Goal: Task Accomplishment & Management: Use online tool/utility

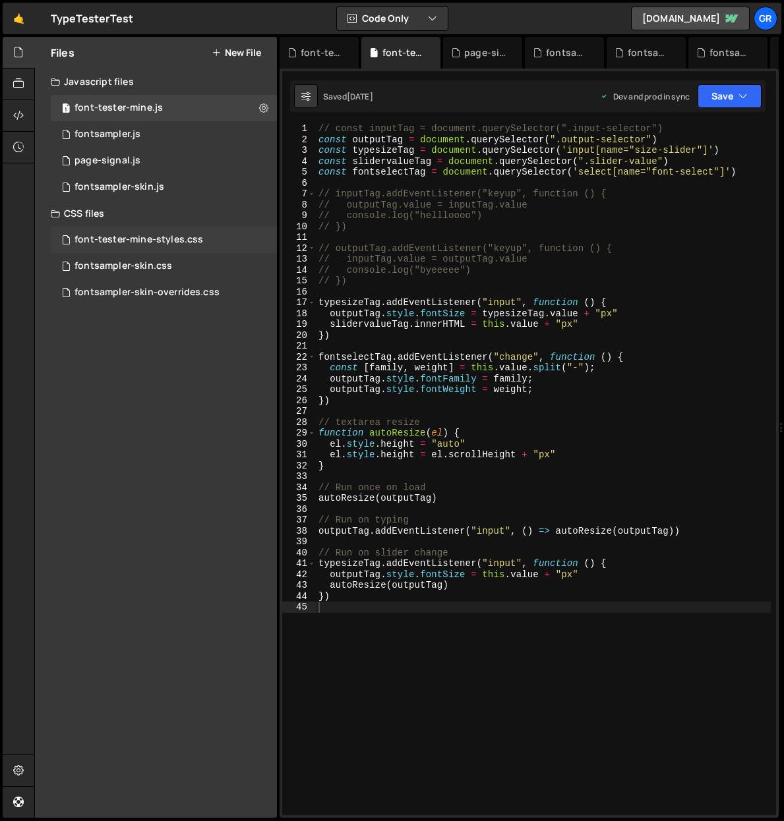
click at [152, 240] on div "font-tester-mine-styles.css" at bounding box center [138, 240] width 129 height 12
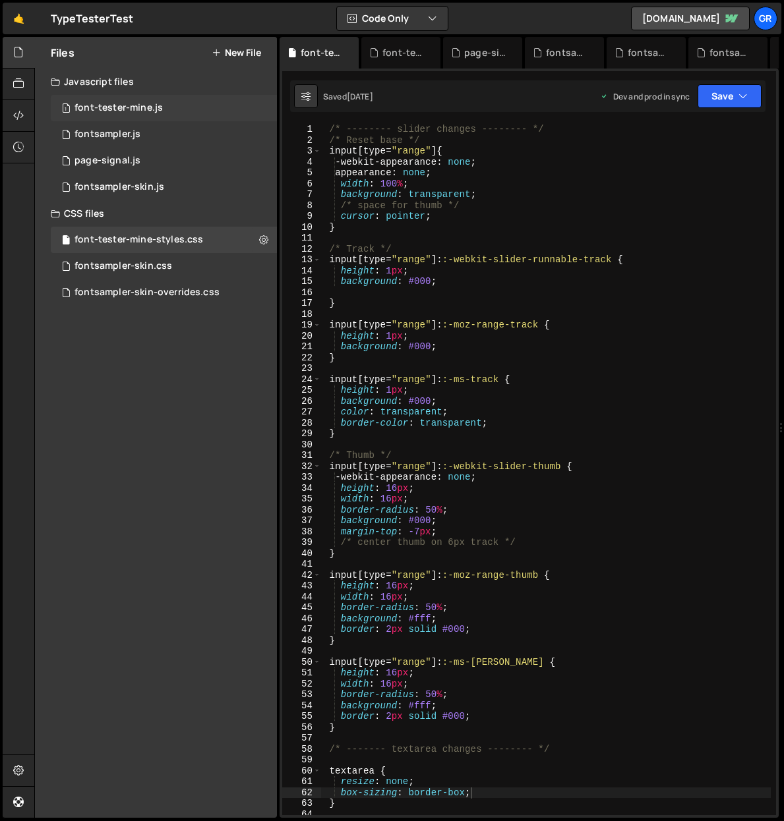
click at [155, 108] on div "font-tester-mine.js" at bounding box center [118, 108] width 88 height 12
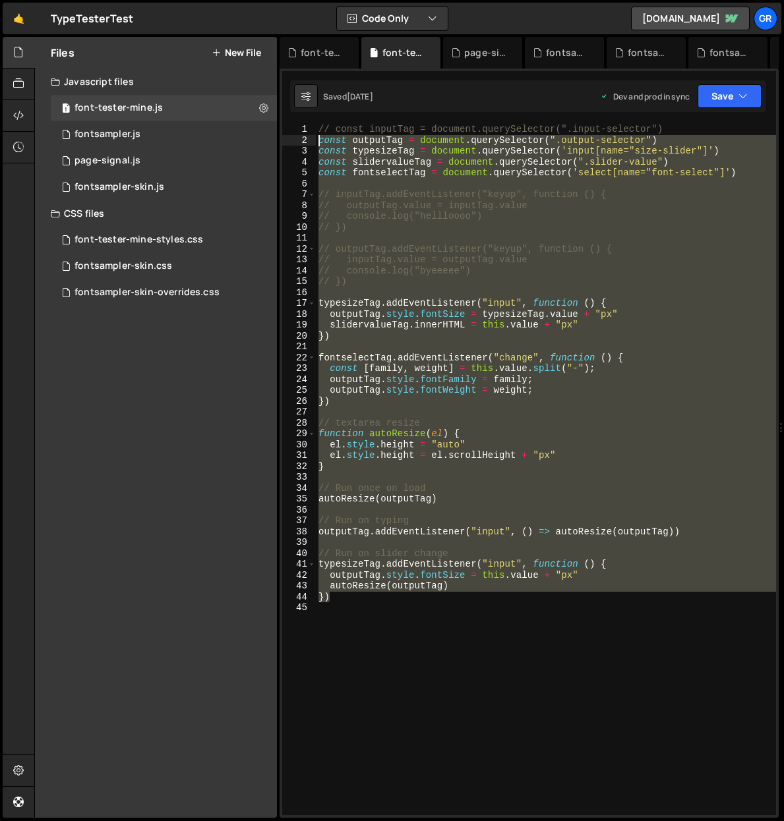
drag, startPoint x: 343, startPoint y: 596, endPoint x: 302, endPoint y: 139, distance: 459.2
click at [302, 139] on div "}) 1 2 3 4 5 6 7 8 9 10 11 12 13 14 15 16 17 18 19 20 21 22 23 24 25 26 27 28 2…" at bounding box center [529, 469] width 494 height 691
click at [376, 502] on div "// const inputTag = document.querySelector(".input-selector") const outputTag =…" at bounding box center [546, 469] width 460 height 691
type textarea "autoResize(outputTag)"
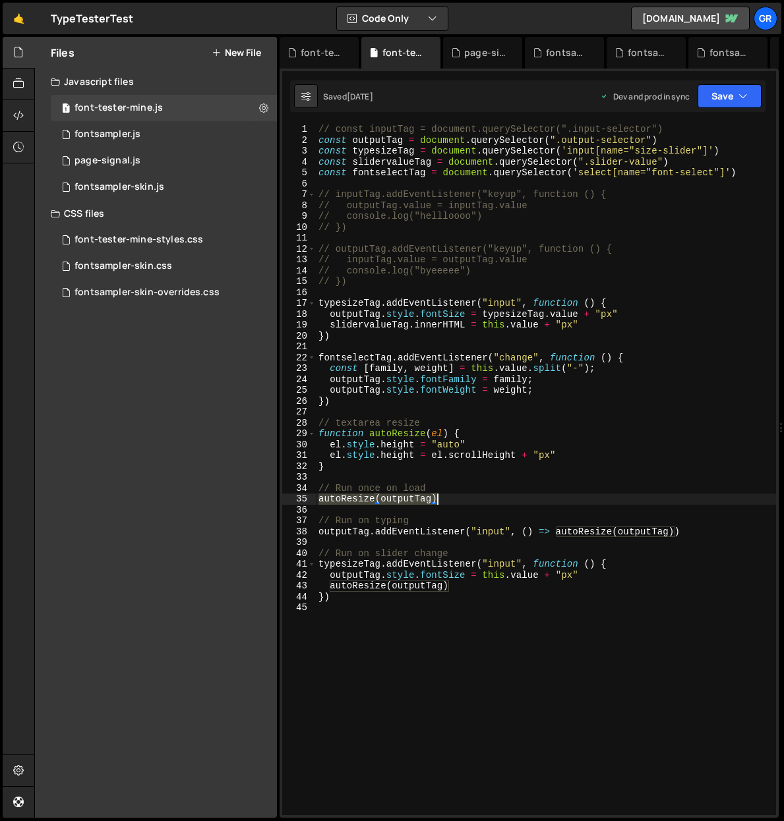
drag, startPoint x: 319, startPoint y: 499, endPoint x: 437, endPoint y: 496, distance: 118.0
click at [437, 496] on div "// const inputTag = document.querySelector(".input-selector") const outputTag =…" at bounding box center [546, 480] width 460 height 713
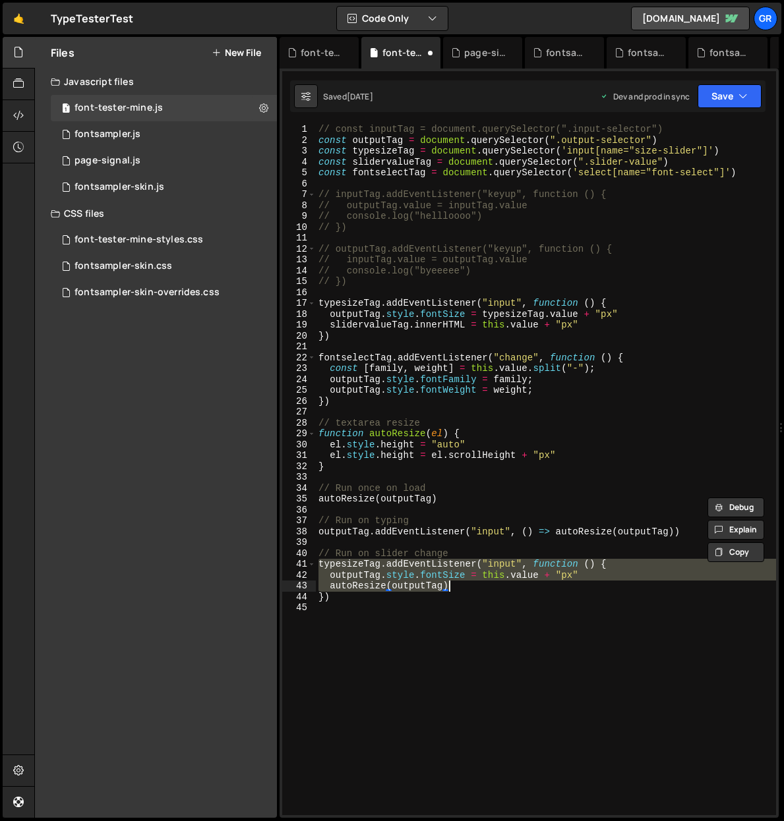
drag, startPoint x: 320, startPoint y: 563, endPoint x: 448, endPoint y: 584, distance: 130.1
click at [448, 584] on div "// const inputTag = document.querySelector(".input-selector") const outputTag =…" at bounding box center [546, 480] width 460 height 713
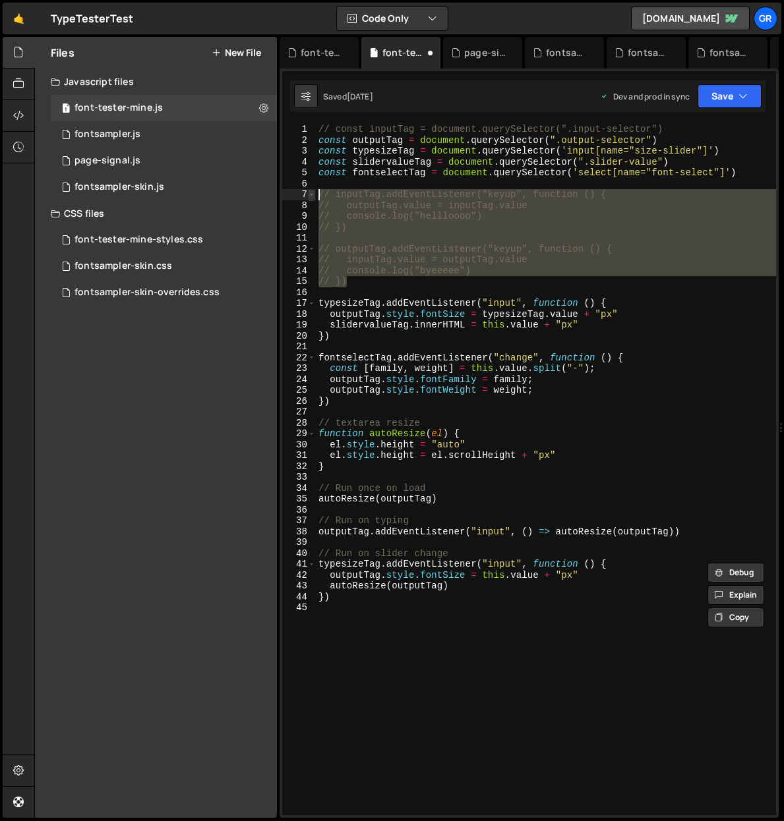
drag, startPoint x: 374, startPoint y: 284, endPoint x: 310, endPoint y: 195, distance: 109.6
click at [310, 195] on div "outputTag.style.fontSize = this.value + "px" autoResize(outputTag) 1 2 3 4 5 6 …" at bounding box center [529, 469] width 494 height 691
type textarea "// inputTag.addEventListener("keyup", function () { // outputTag.value = inputT…"
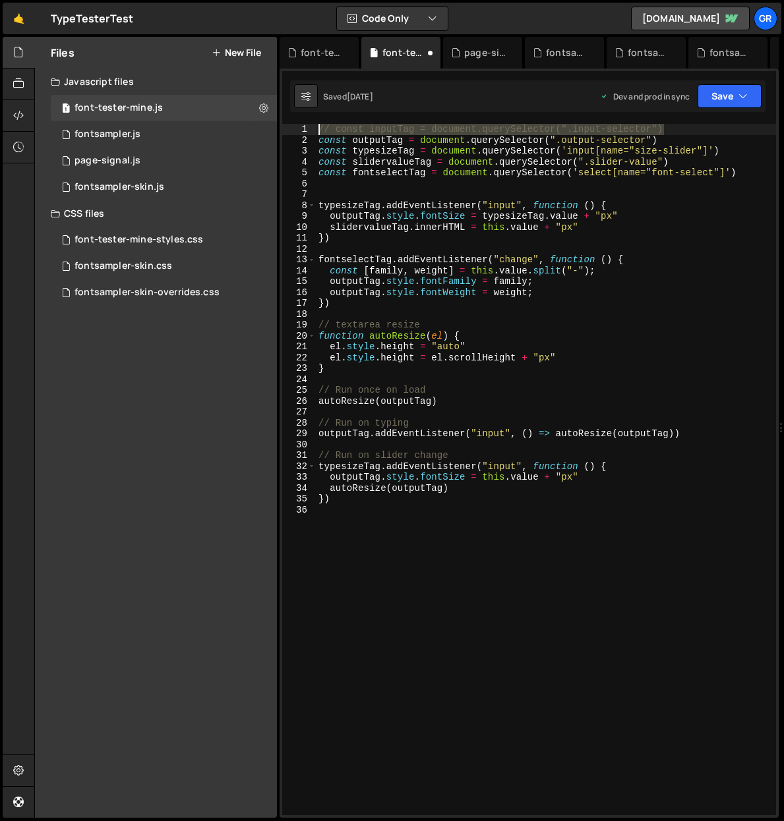
drag, startPoint x: 681, startPoint y: 127, endPoint x: 301, endPoint y: 126, distance: 379.6
click at [301, 126] on div "1 2 3 4 5 6 7 8 9 10 11 12 13 14 15 16 17 18 19 20 21 22 23 24 25 26 27 28 29 3…" at bounding box center [529, 469] width 494 height 691
type textarea "// const inputTag = document.querySelector(".input-selector")"
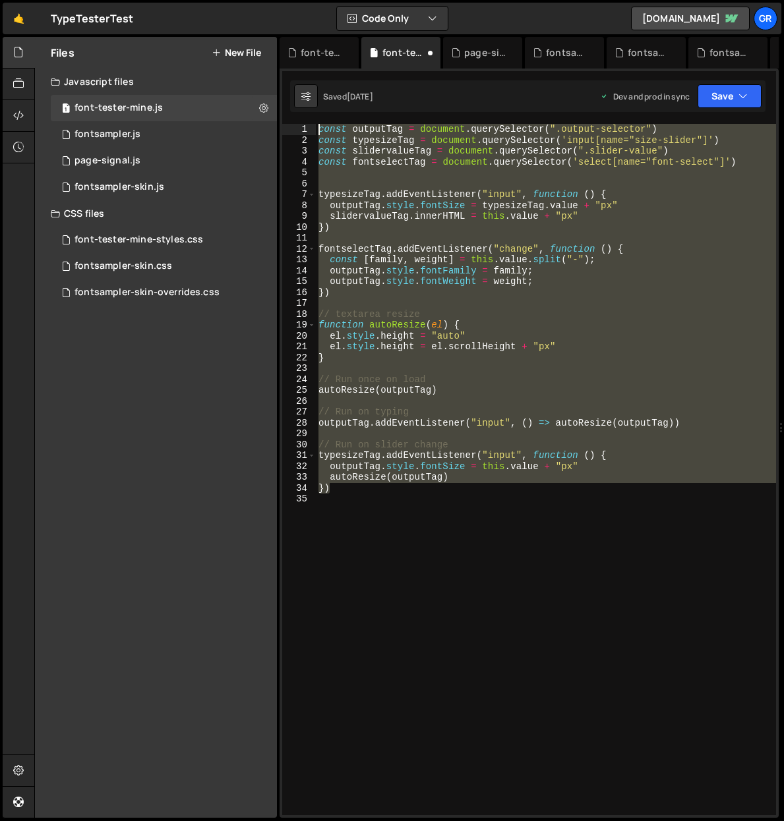
drag, startPoint x: 346, startPoint y: 492, endPoint x: 310, endPoint y: 111, distance: 382.6
click at [310, 111] on div "Debug Explain Copy font-tester-mine-styles.css font-tester-mine.js page-signal.…" at bounding box center [528, 428] width 499 height 782
paste textarea "}"
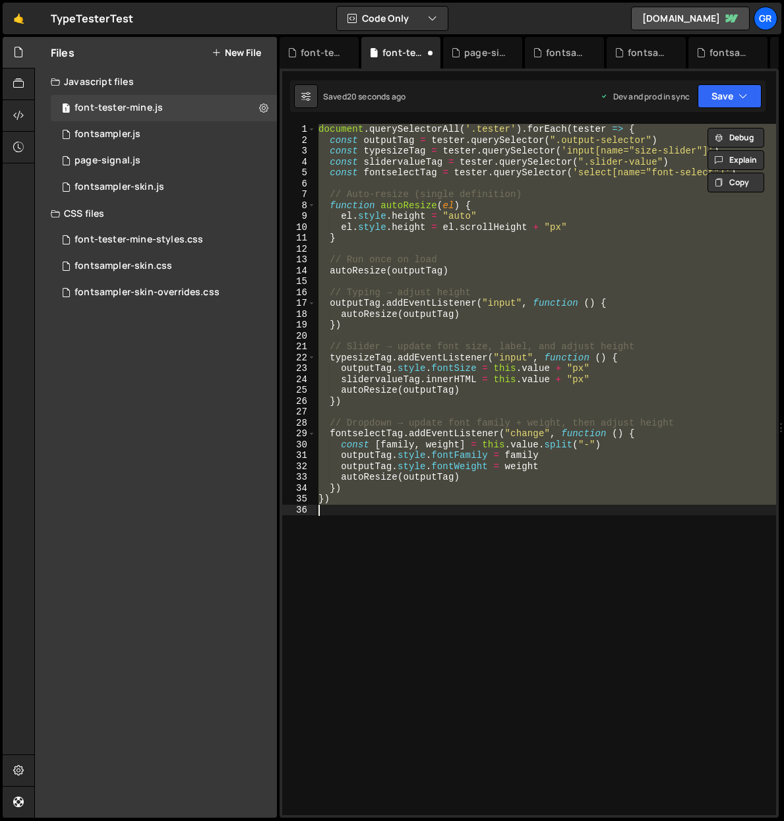
type textarea "autoResize(outputTag) })"
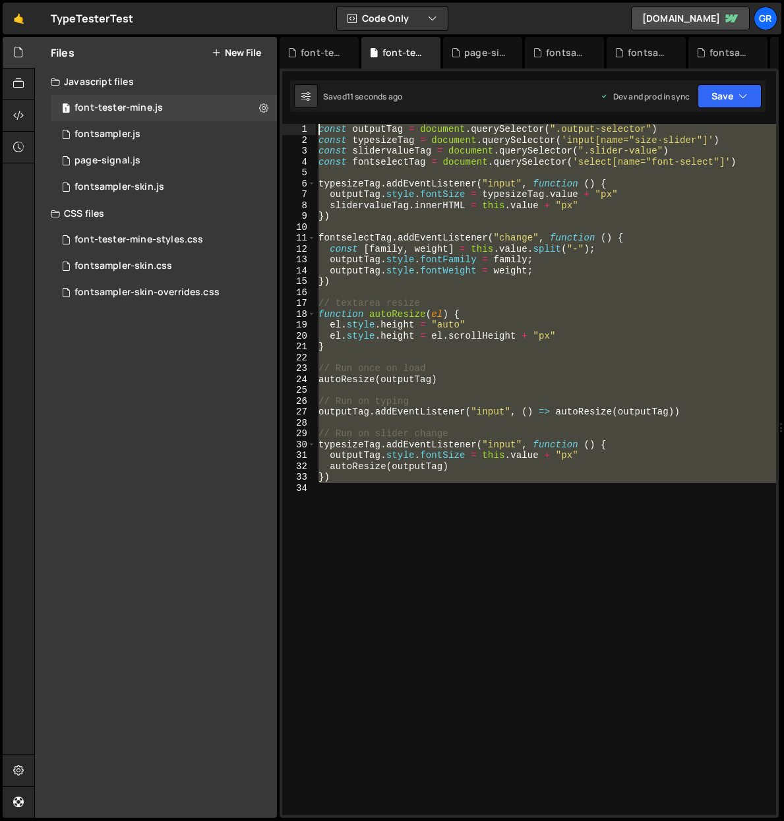
drag, startPoint x: 368, startPoint y: 496, endPoint x: 280, endPoint y: 108, distance: 397.5
click at [280, 108] on div "XXXXXXXXXXXXXXXXXXXXXXXXXXXXXXXXXXXXXXXXXXXXXXXXXXXXXXXXXXXXXXXXXXXXXXXXXXXXXXX…" at bounding box center [528, 443] width 499 height 749
paste textarea "}"
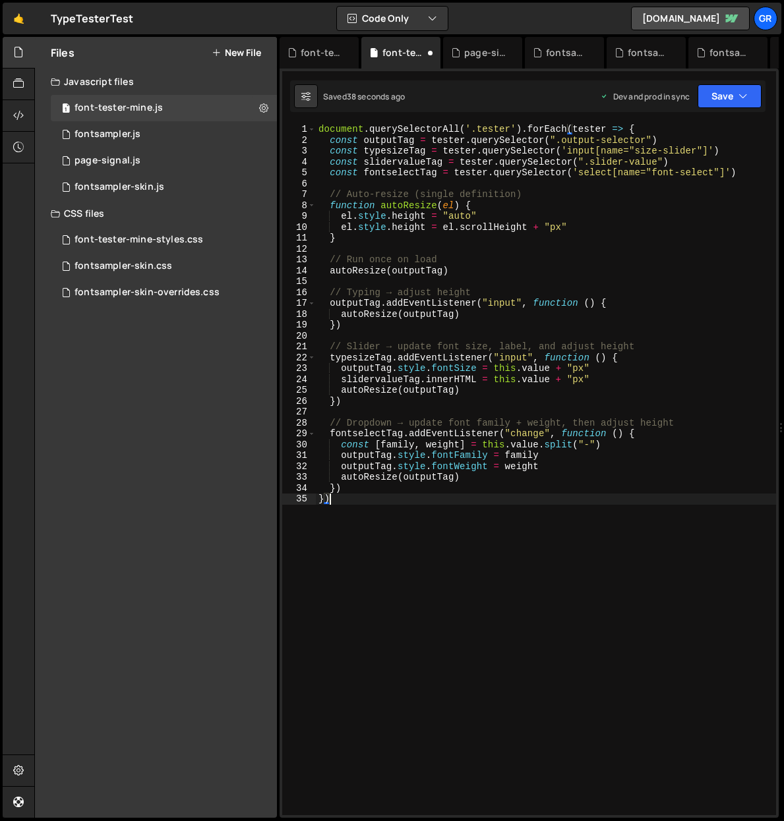
click at [511, 129] on div "document . querySelectorAll ( '.tester' ) . forEach ( tester => { const outputT…" at bounding box center [546, 480] width 460 height 713
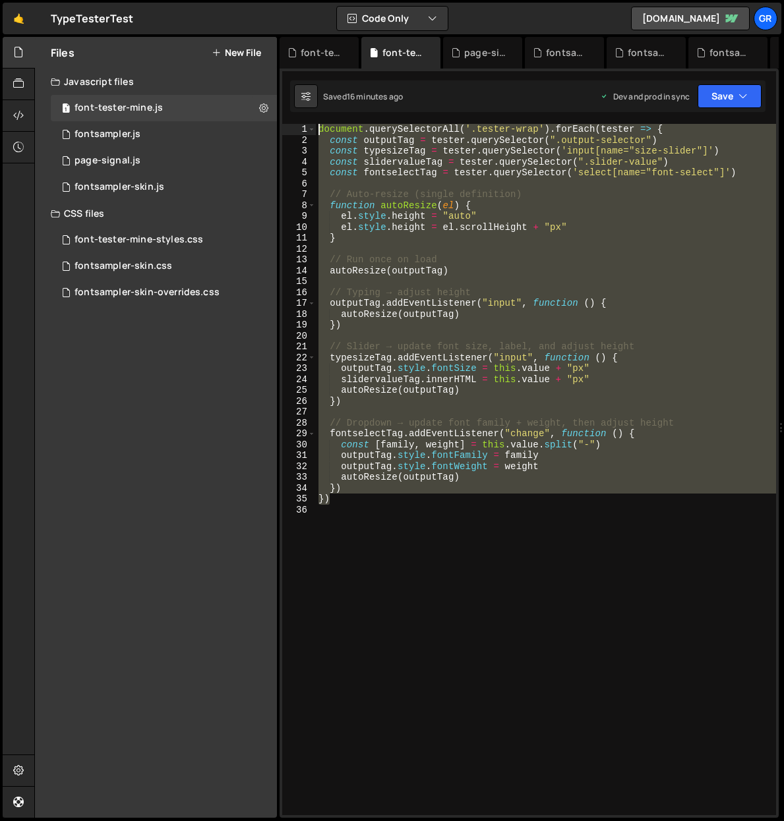
drag, startPoint x: 348, startPoint y: 502, endPoint x: 315, endPoint y: 121, distance: 381.7
click at [315, 121] on div "XXXXXXXXXXXXXXXXXXXXXXXXXXXXXXXXXXXXXXXXXXXXXXXXXXXXXXXXXXXXXXXXXXXXXXXXXXXXXXX…" at bounding box center [528, 443] width 499 height 749
paste textarea "}"
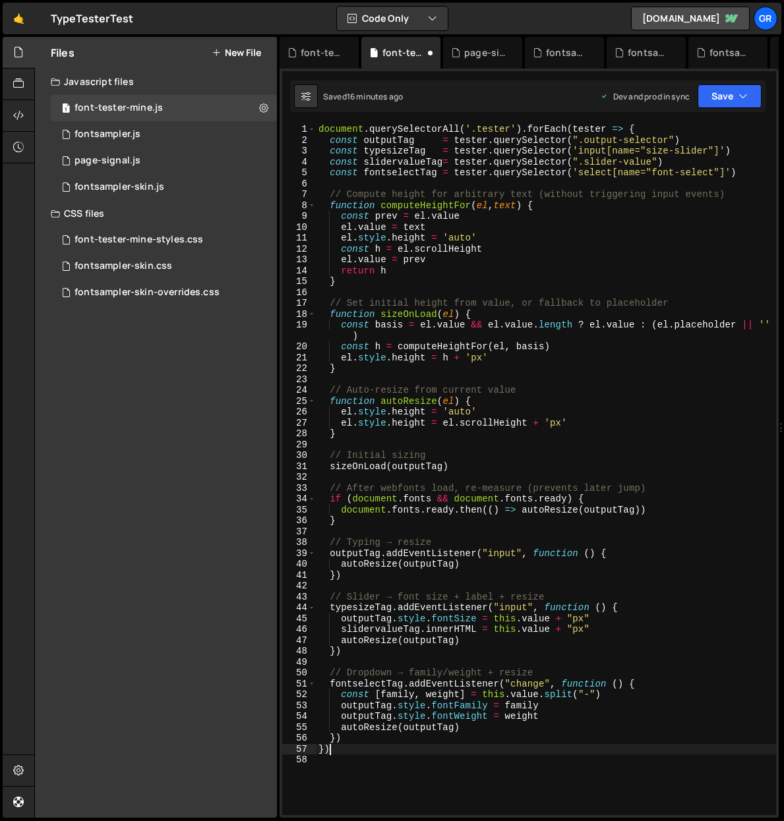
scroll to position [0, 0]
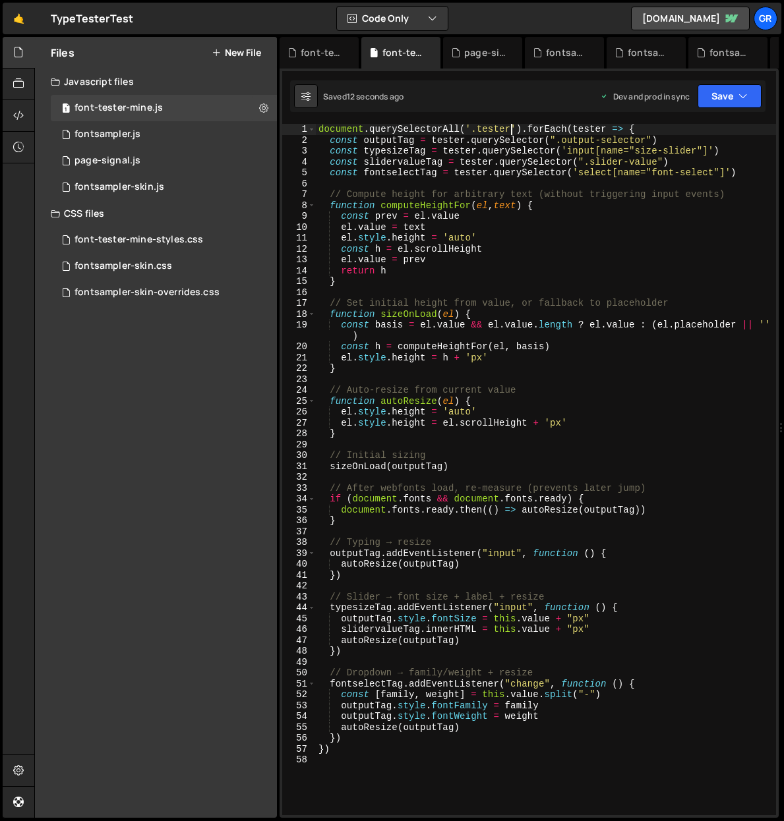
drag, startPoint x: 511, startPoint y: 129, endPoint x: 532, endPoint y: 125, distance: 21.6
click at [511, 129] on div "document . querySelectorAll ( '.tester' ) . forEach ( tester => { const outputT…" at bounding box center [546, 480] width 460 height 713
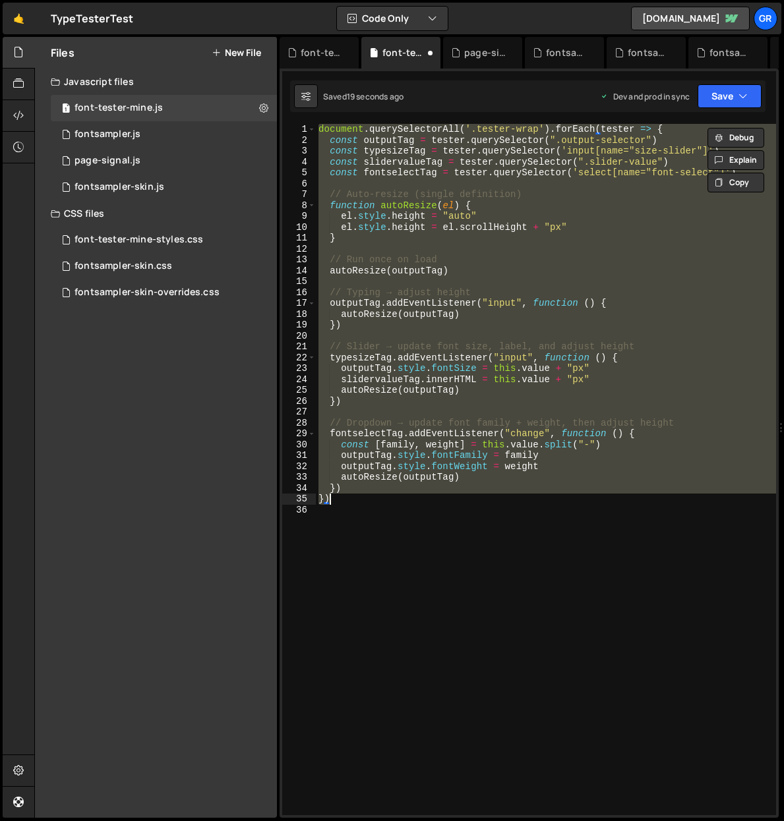
type textarea "})"
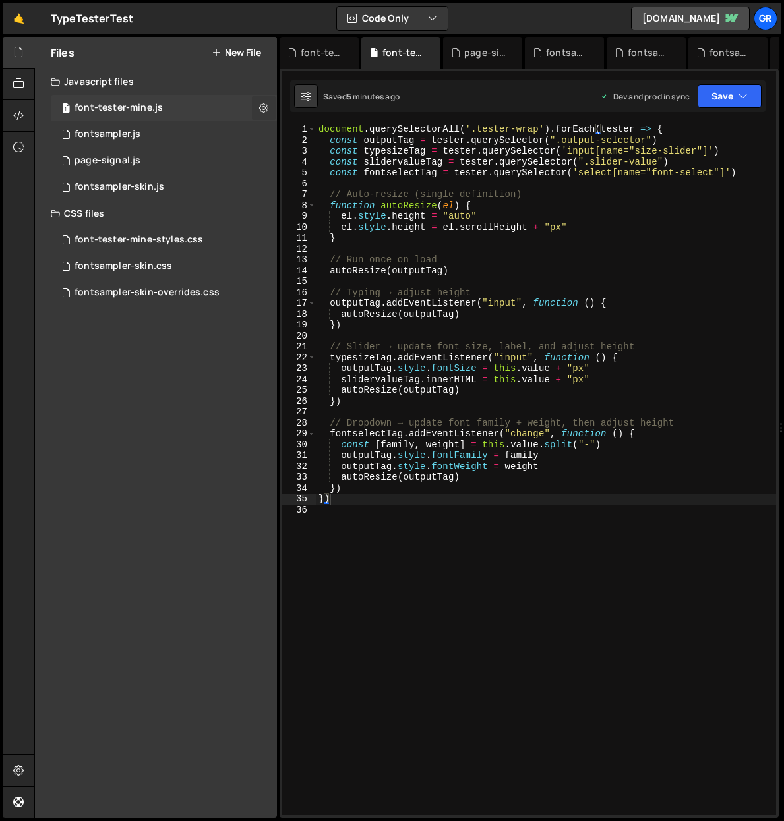
click at [264, 109] on icon at bounding box center [263, 107] width 9 height 13
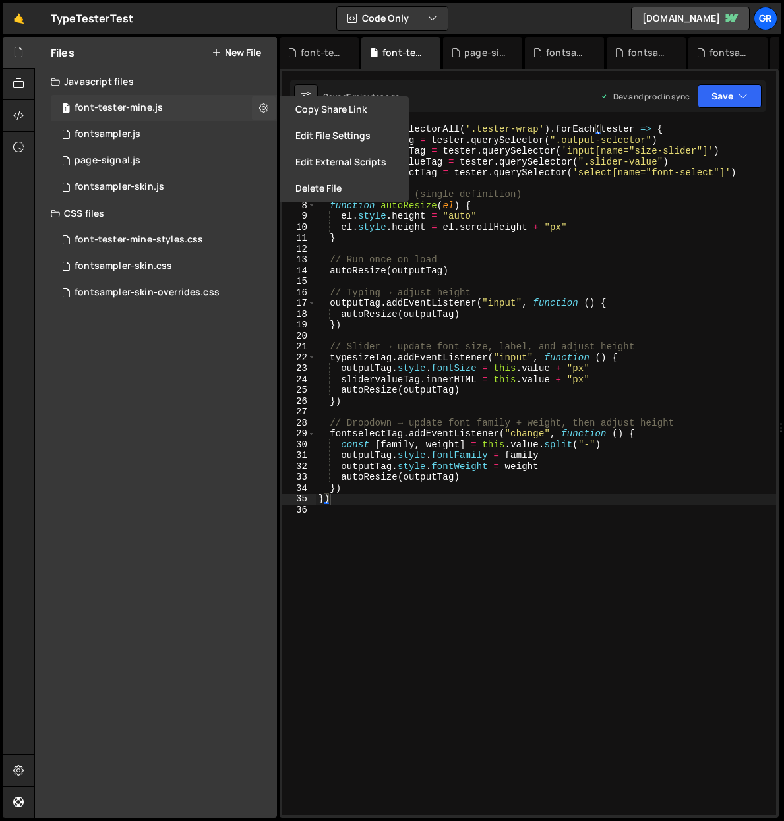
click at [180, 107] on div "1 font-tester-mine.js 0" at bounding box center [164, 108] width 226 height 26
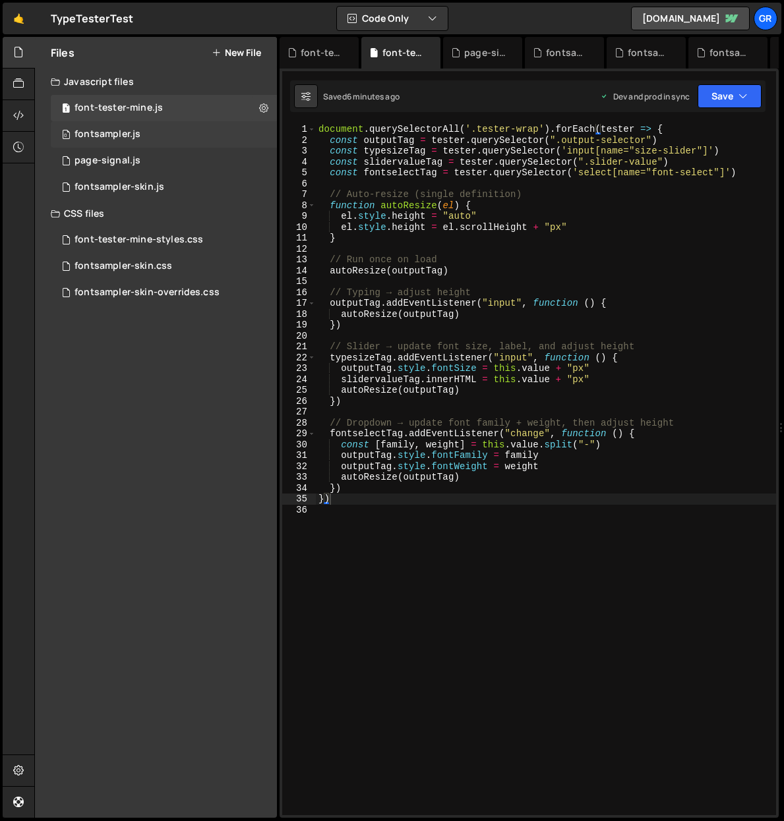
click at [262, 132] on div "0 fontsampler.js 0" at bounding box center [164, 134] width 226 height 26
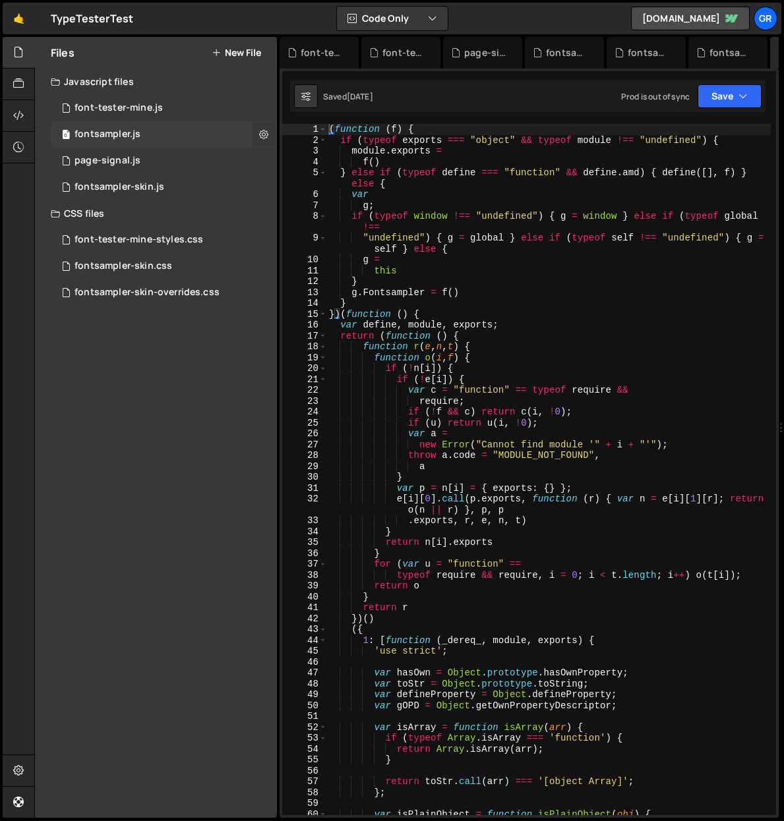
click at [263, 134] on icon at bounding box center [263, 134] width 9 height 13
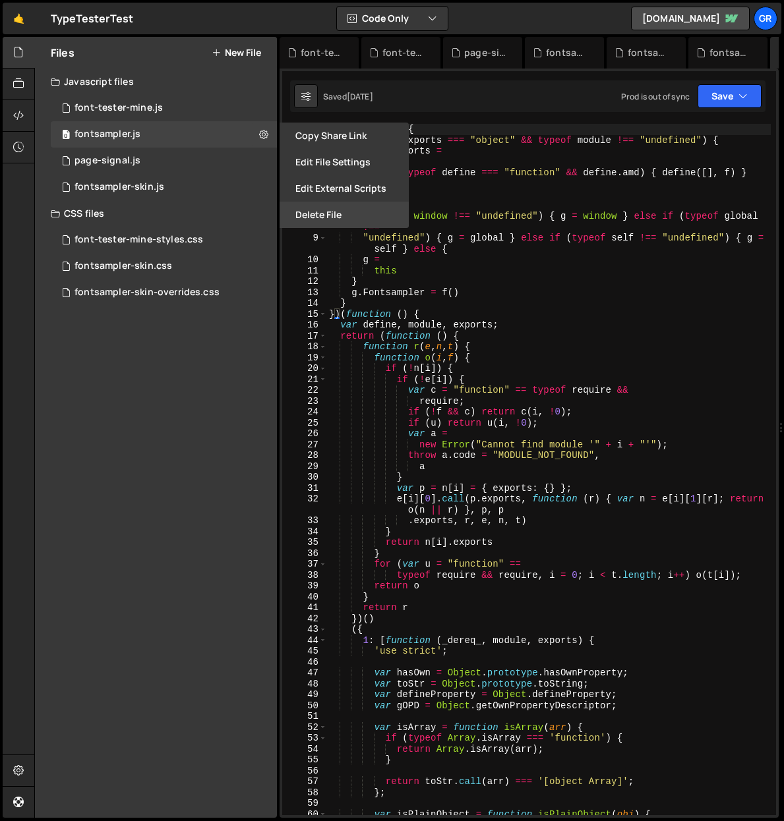
click at [309, 212] on button "Delete File" at bounding box center [343, 215] width 129 height 26
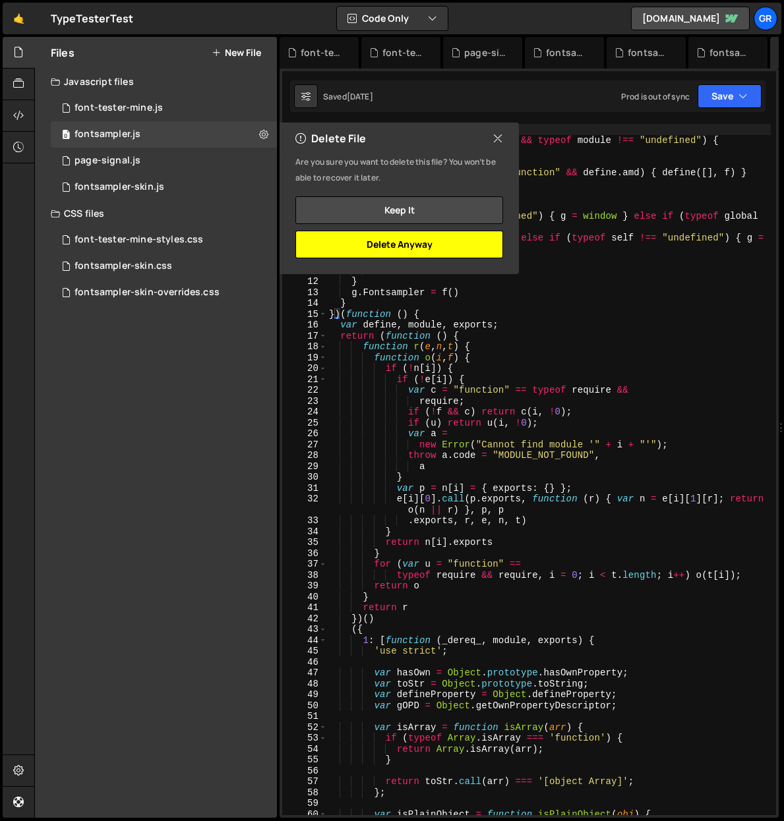
click at [382, 249] on button "Delete Anyway" at bounding box center [399, 245] width 208 height 28
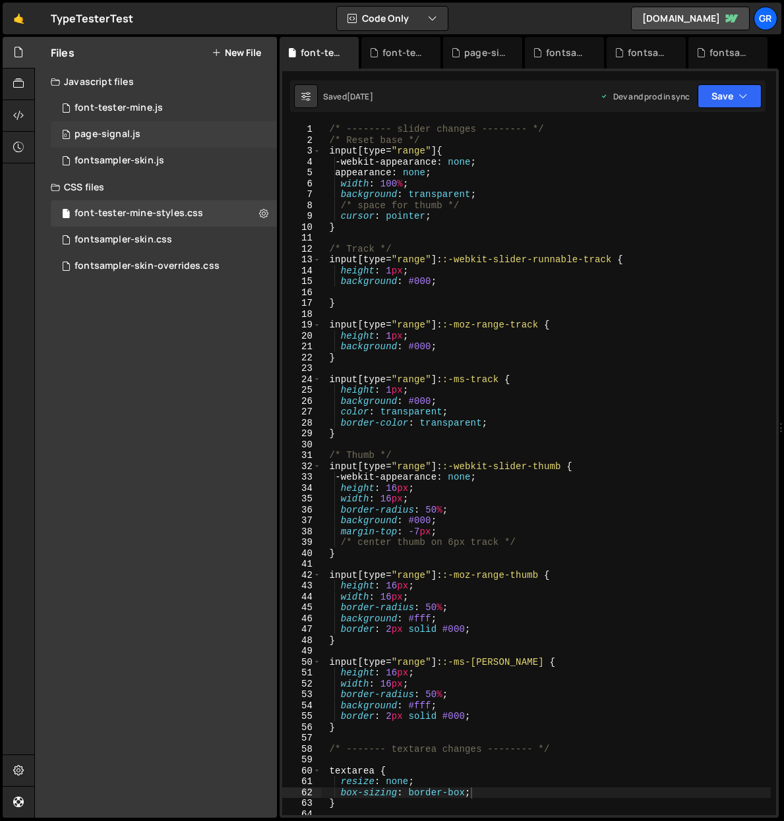
click at [264, 136] on div "0 page-signal.js 0" at bounding box center [164, 134] width 226 height 26
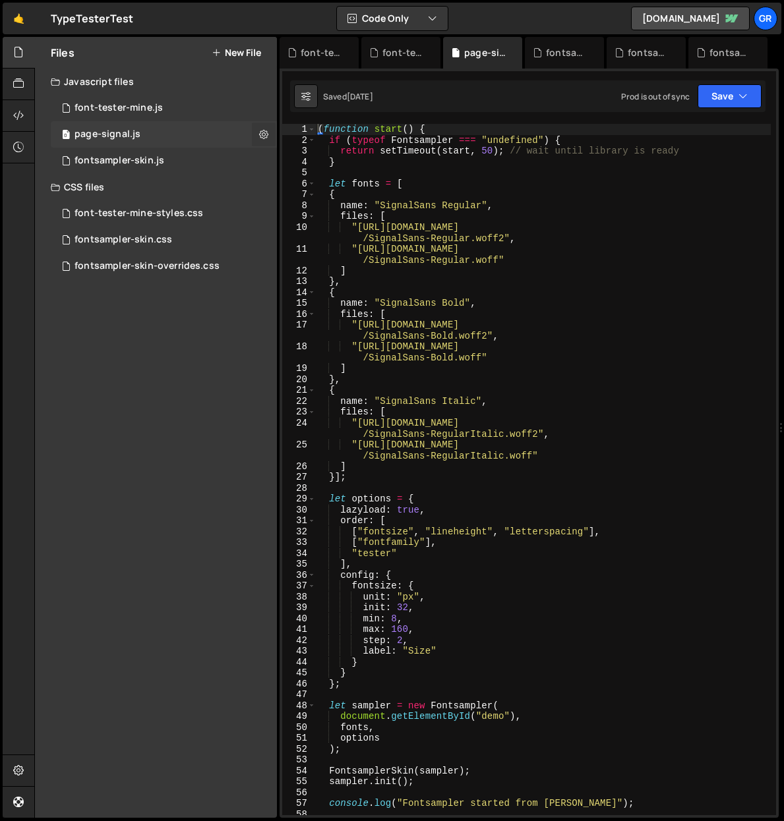
click at [265, 131] on icon at bounding box center [263, 134] width 9 height 13
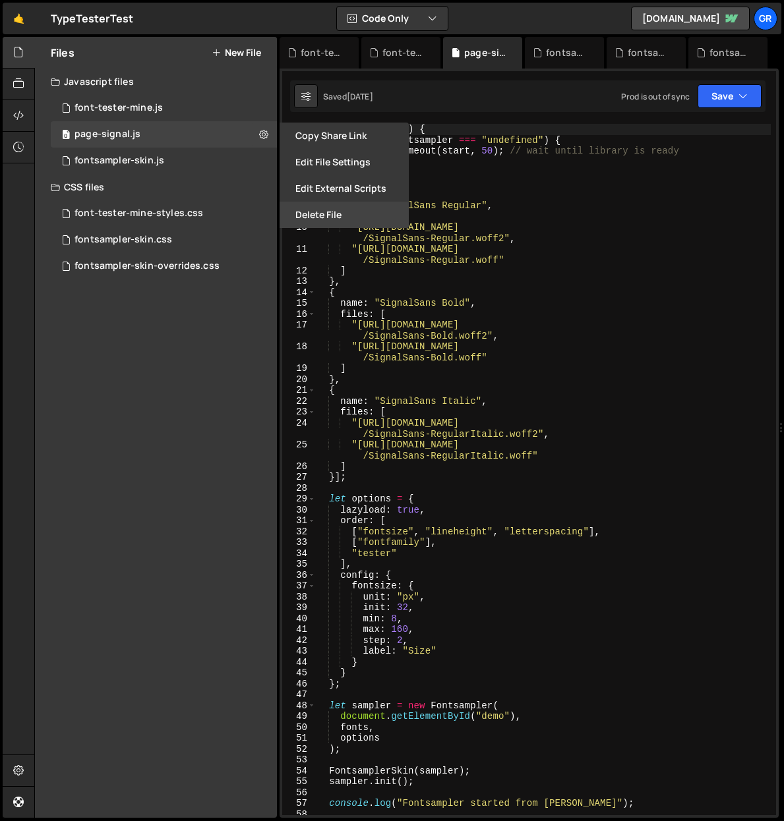
click at [327, 214] on button "Delete File" at bounding box center [343, 215] width 129 height 26
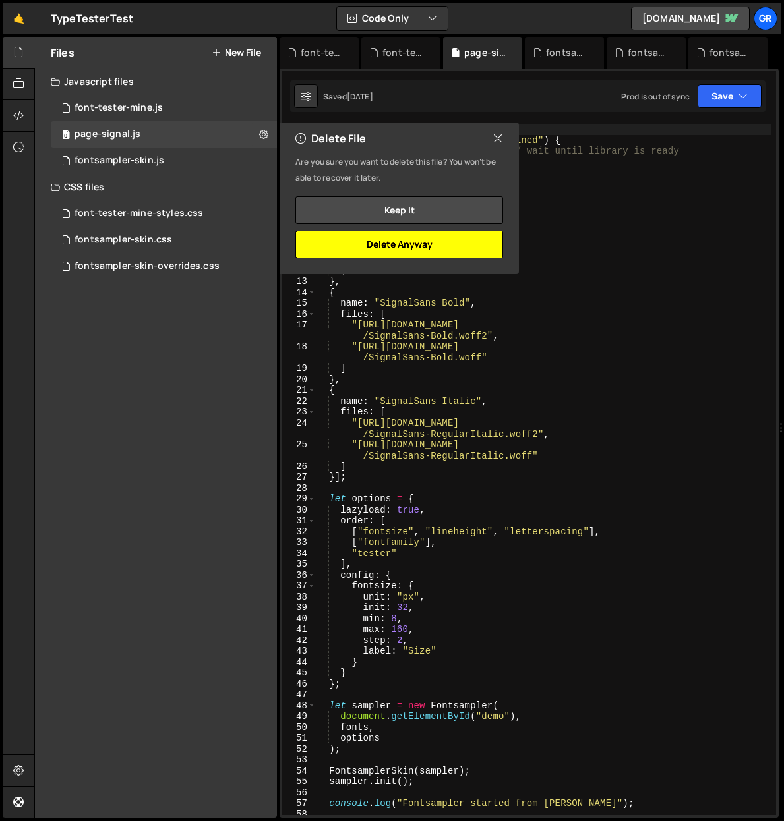
click at [365, 240] on button "Delete Anyway" at bounding box center [399, 245] width 208 height 28
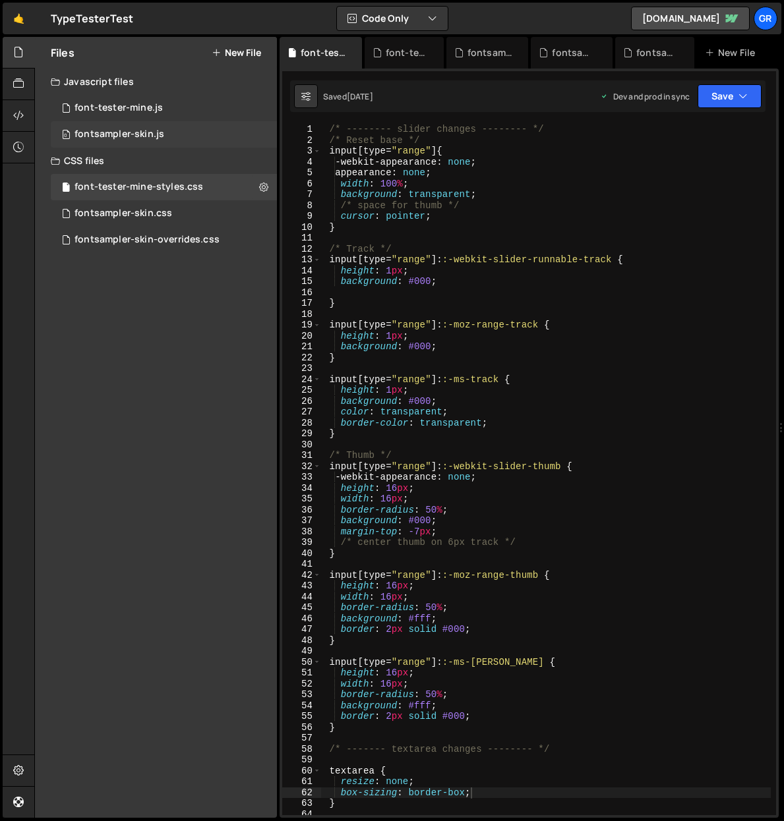
click at [260, 142] on div "0 fontsampler-skin.js 0" at bounding box center [164, 134] width 226 height 26
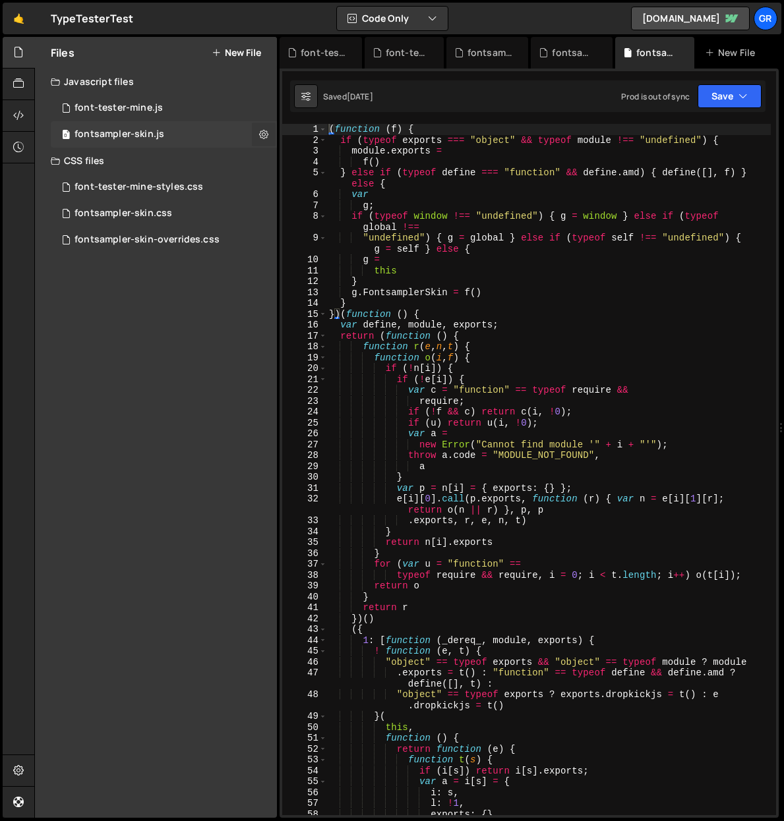
click at [263, 134] on icon at bounding box center [263, 134] width 9 height 13
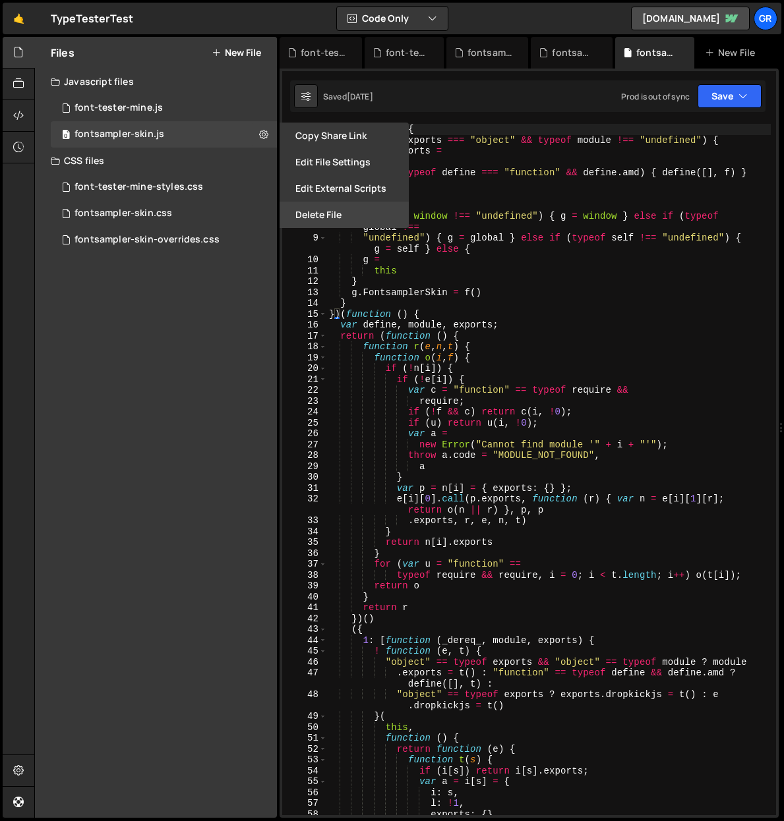
click at [322, 214] on button "Delete File" at bounding box center [343, 215] width 129 height 26
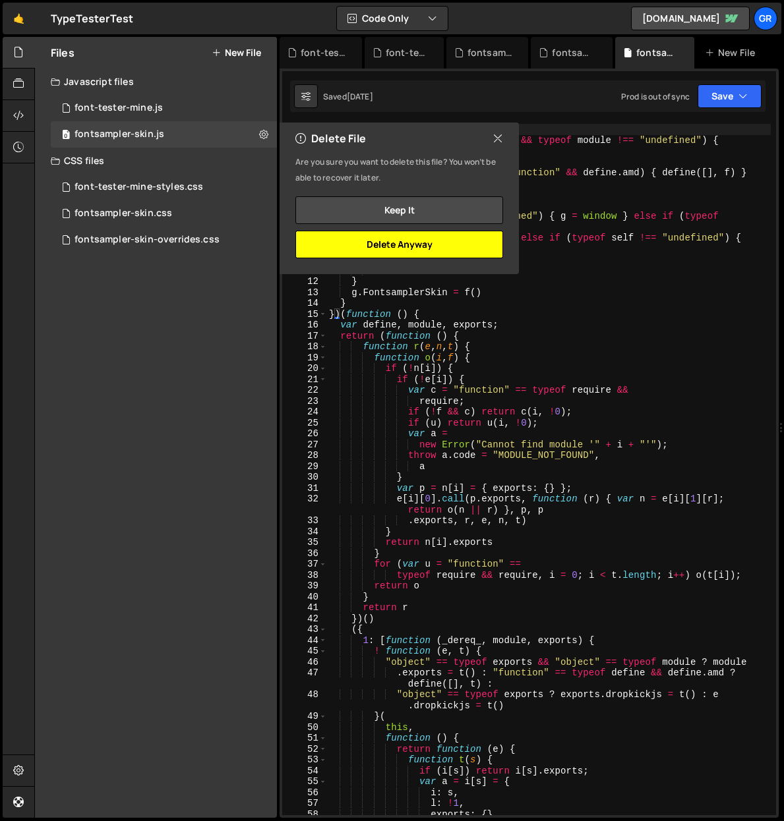
click at [354, 248] on button "Delete Anyway" at bounding box center [399, 245] width 208 height 28
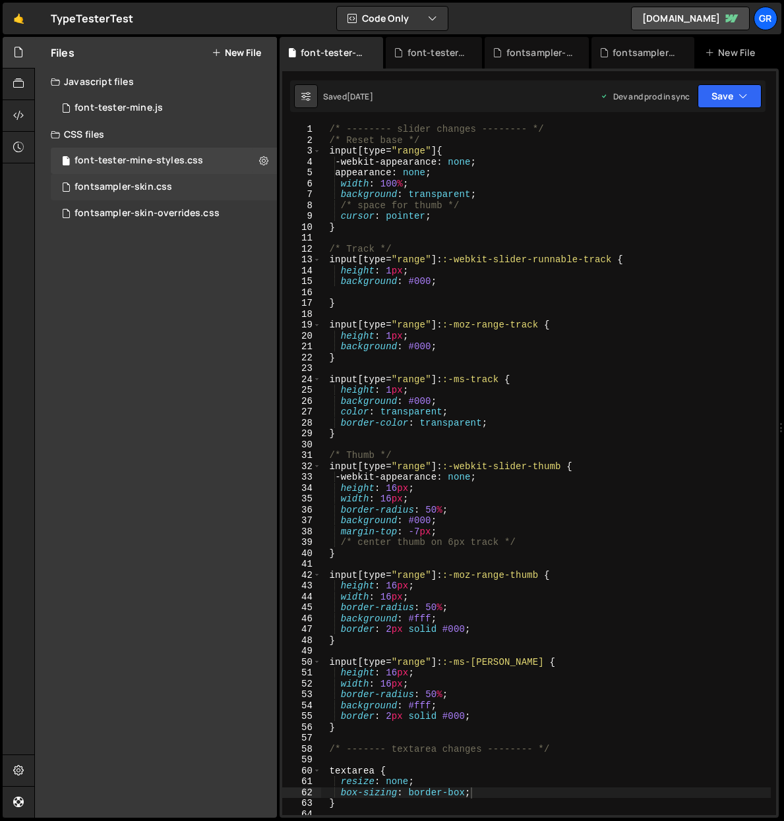
click at [248, 180] on div "fontsampler-skin.css 0" at bounding box center [164, 187] width 226 height 26
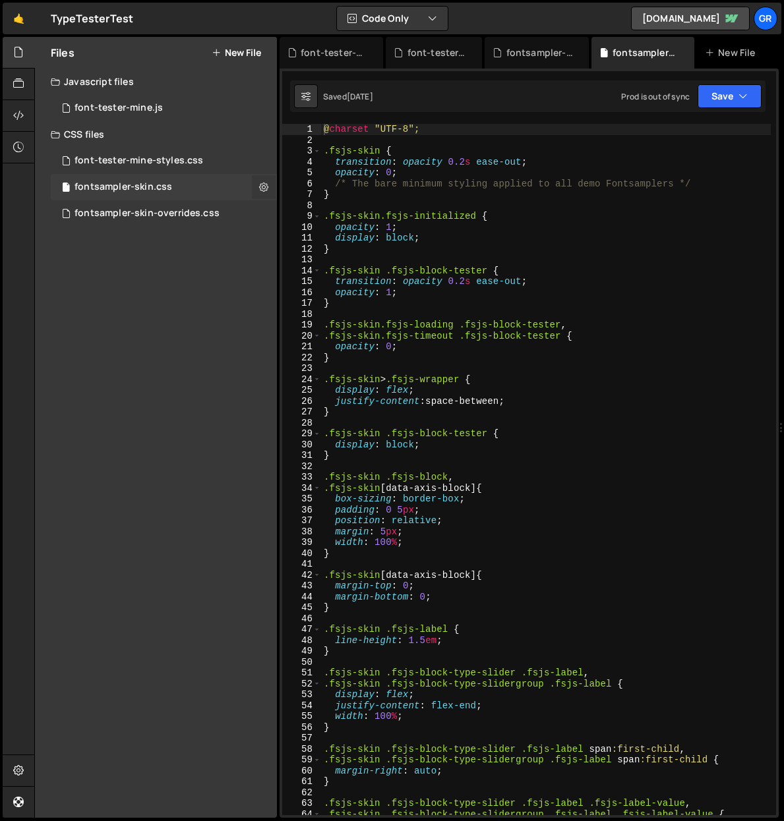
click at [268, 185] on icon at bounding box center [263, 187] width 9 height 13
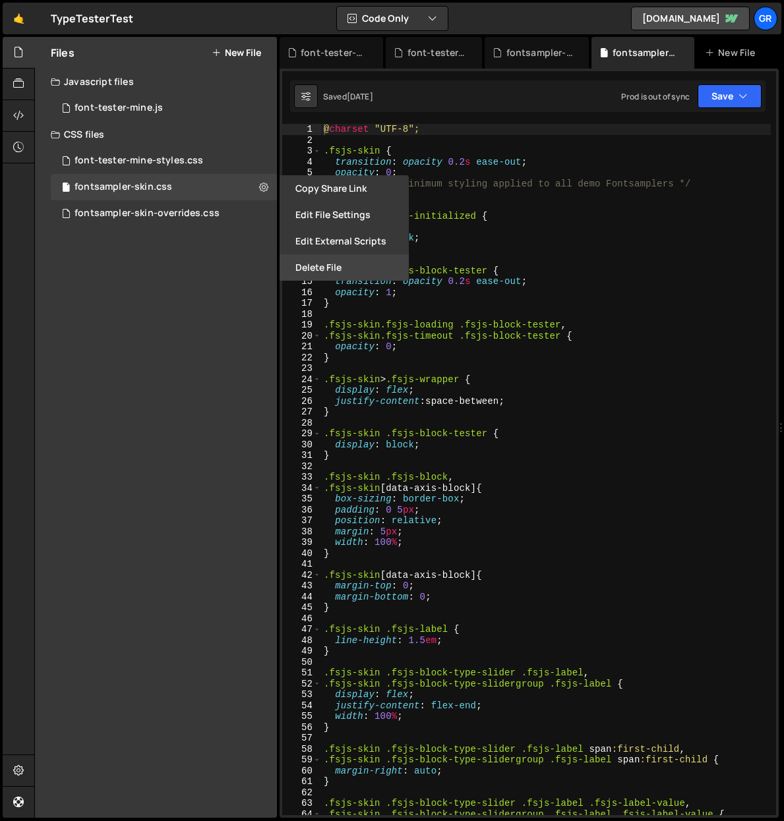
click at [316, 271] on button "Delete File" at bounding box center [343, 267] width 129 height 26
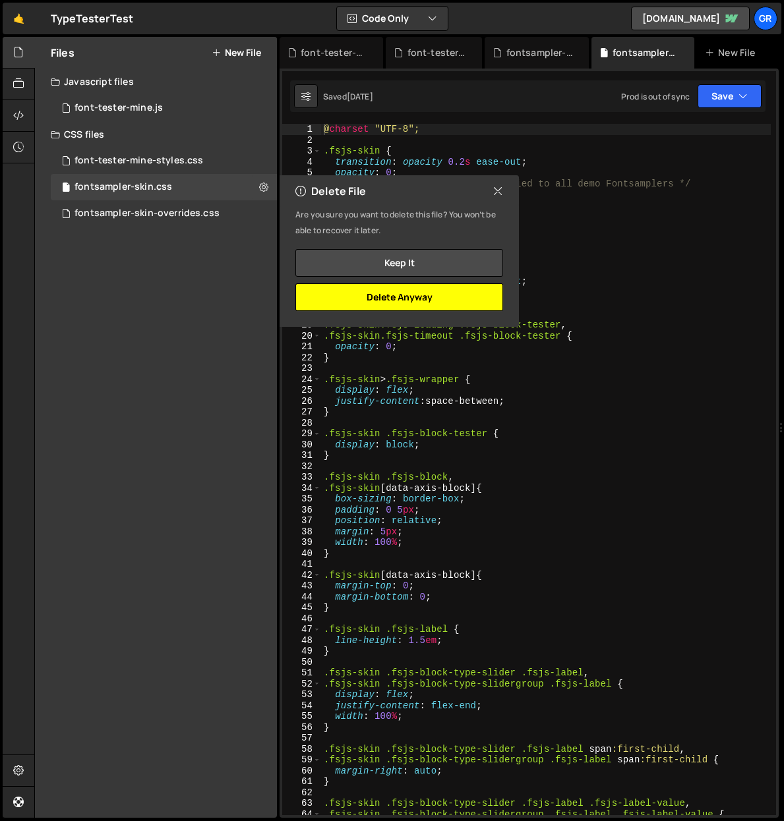
click at [350, 293] on button "Delete Anyway" at bounding box center [399, 297] width 208 height 28
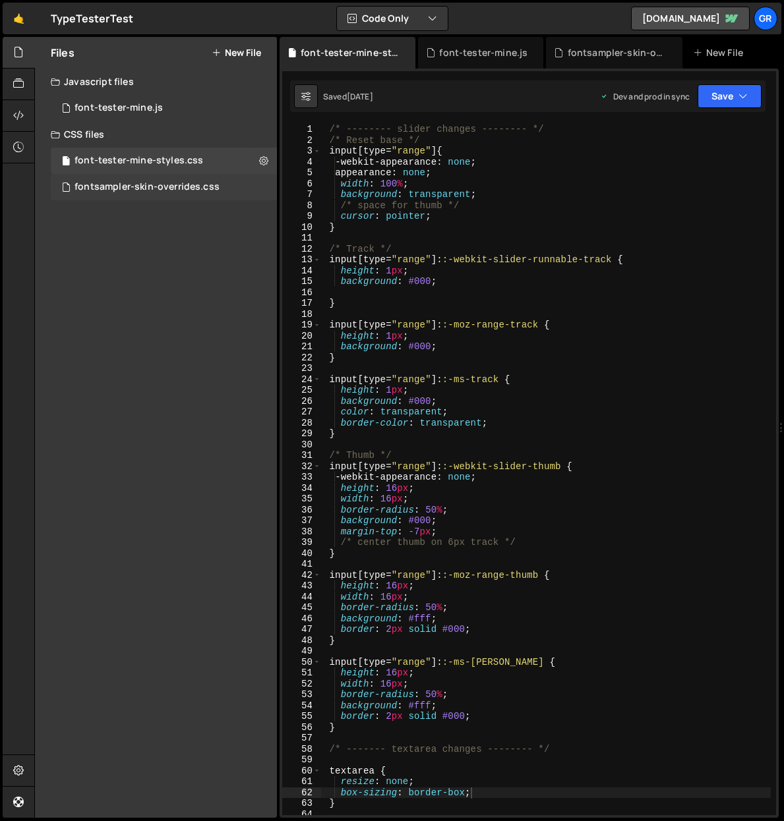
click at [256, 188] on div "fontsampler-skin-overrides.css 0" at bounding box center [164, 187] width 226 height 26
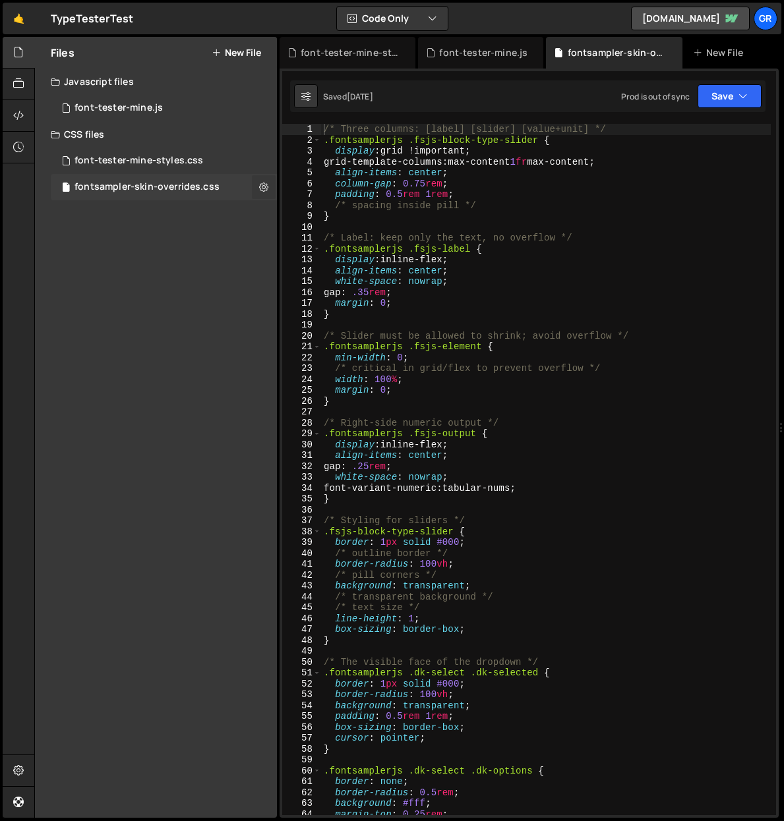
click at [261, 185] on icon at bounding box center [263, 187] width 9 height 13
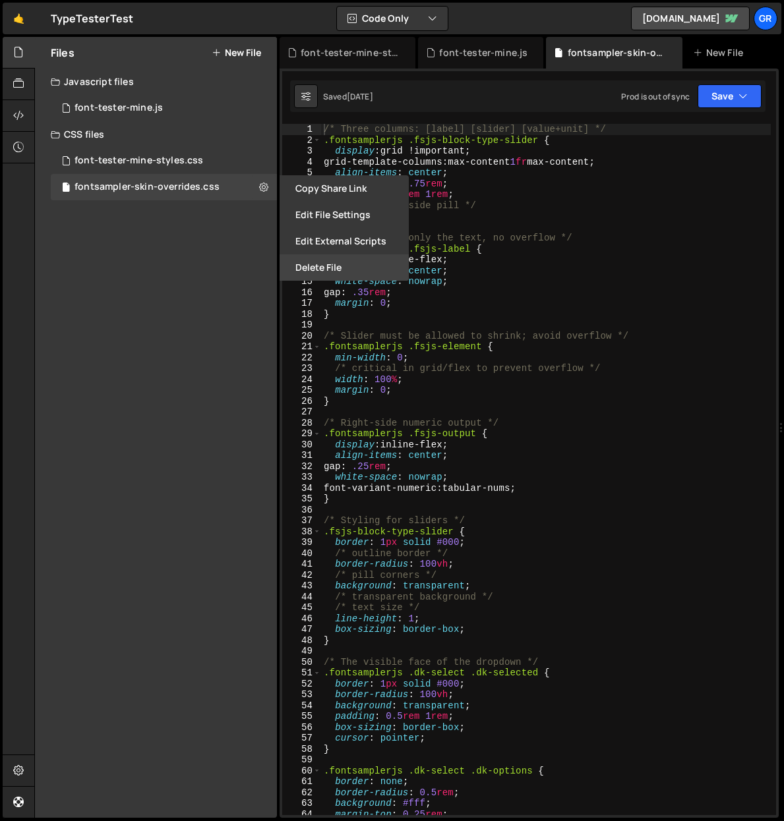
click at [322, 268] on button "Delete File" at bounding box center [343, 267] width 129 height 26
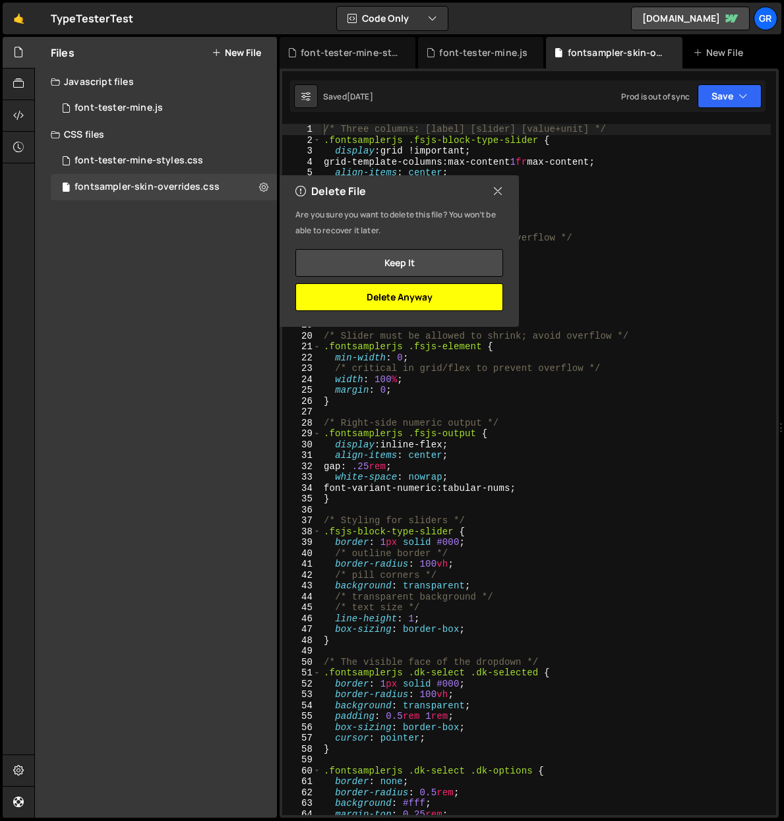
click at [337, 295] on button "Delete Anyway" at bounding box center [399, 297] width 208 height 28
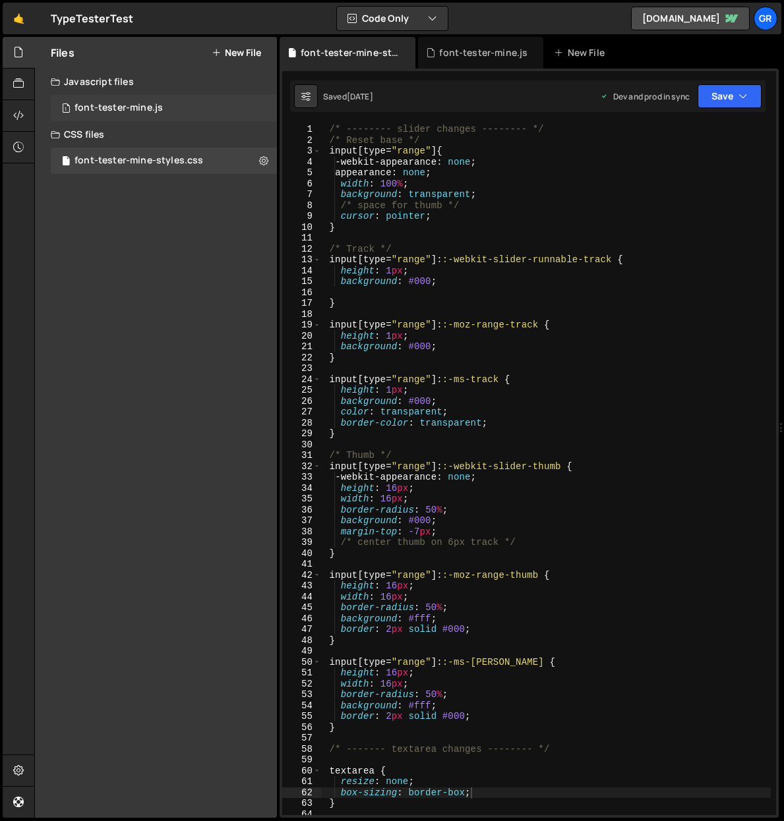
click at [227, 107] on div "1 font-tester-mine.js 0" at bounding box center [164, 108] width 226 height 26
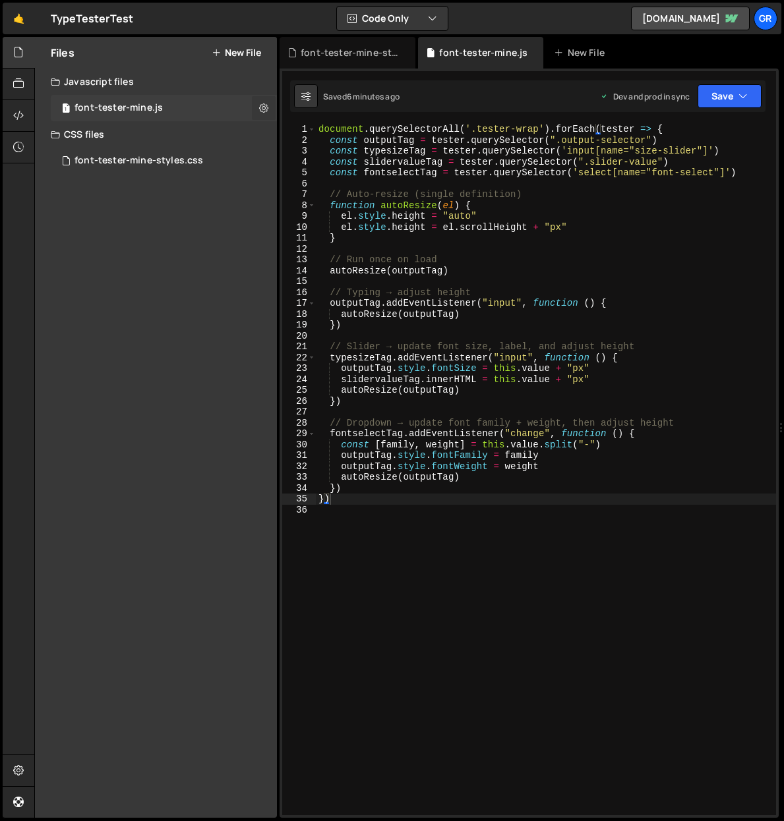
click at [268, 107] on icon at bounding box center [263, 107] width 9 height 13
type input "font-tester-mine"
radio input "true"
checkbox input "true"
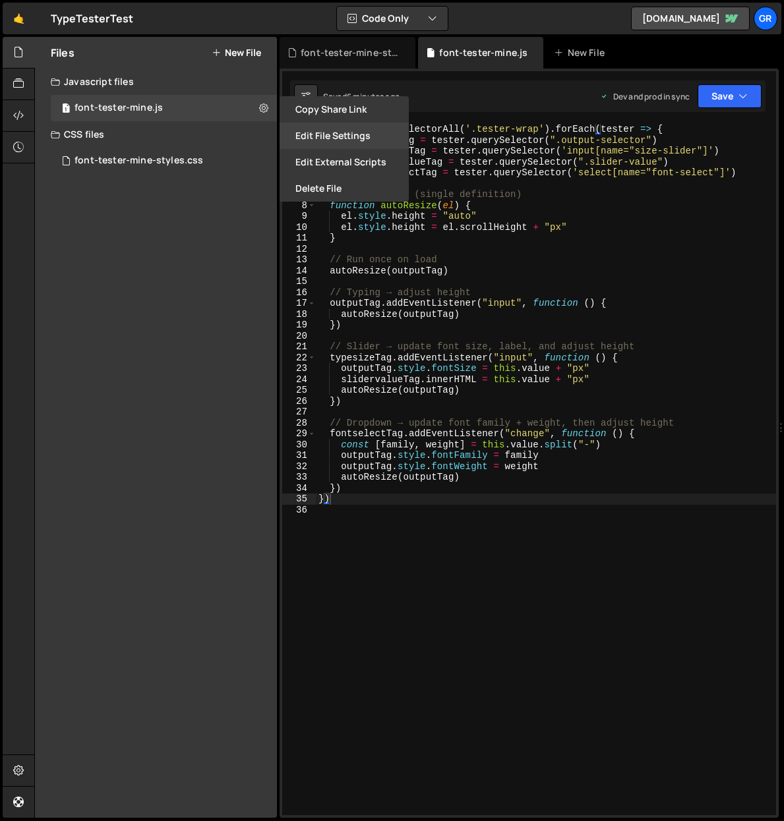
click at [313, 131] on button "Edit File Settings" at bounding box center [343, 136] width 129 height 26
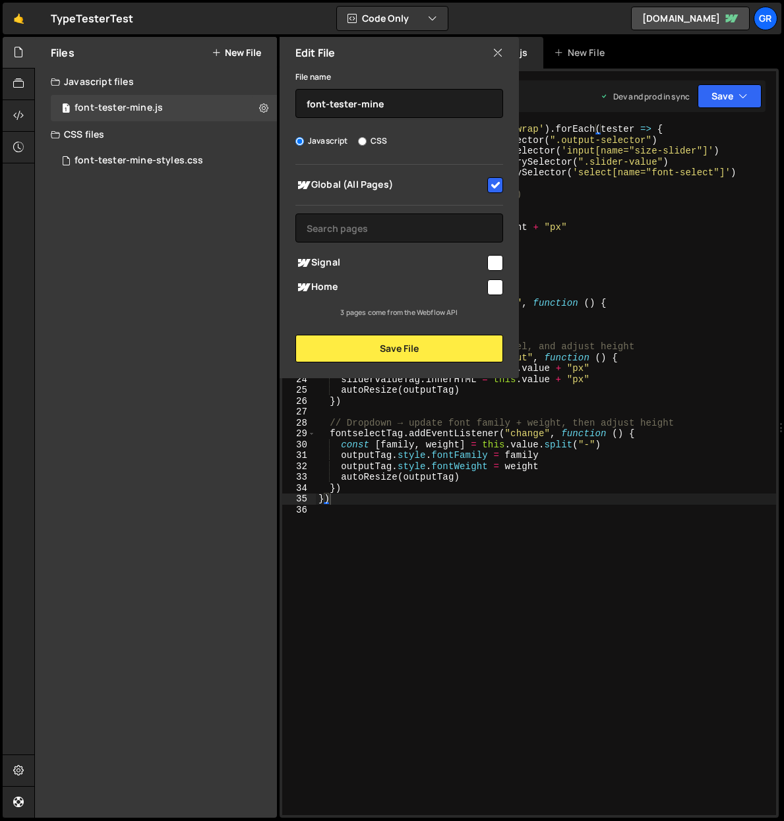
click at [200, 208] on div "Files New File Javascript files 1 font-tester-mine.js 0 CSS files font-tester-m…" at bounding box center [156, 427] width 242 height 781
click at [499, 53] on icon at bounding box center [497, 52] width 11 height 14
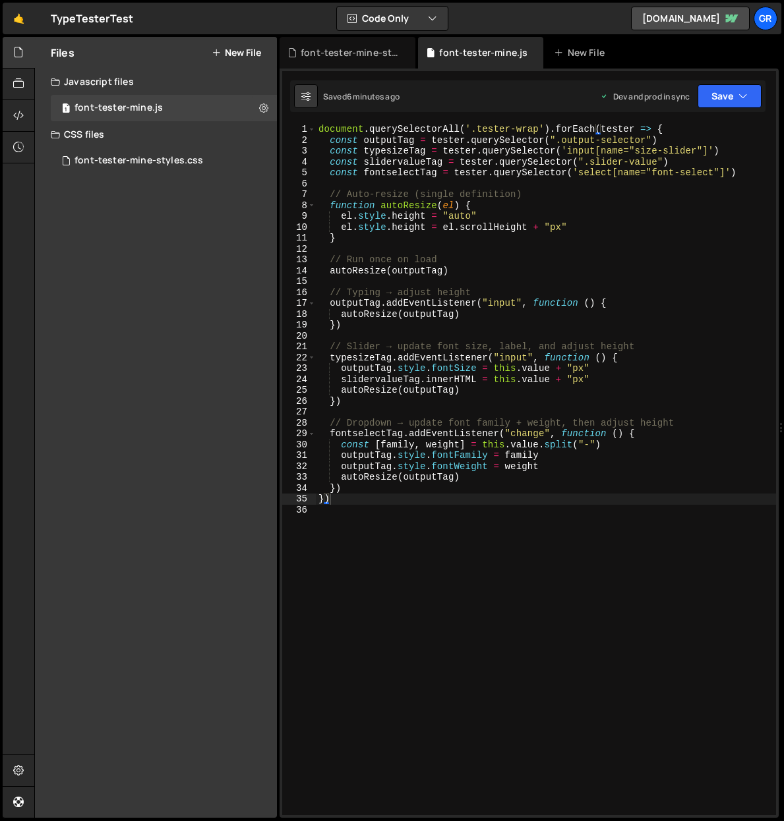
click at [221, 51] on button "New File" at bounding box center [236, 52] width 49 height 11
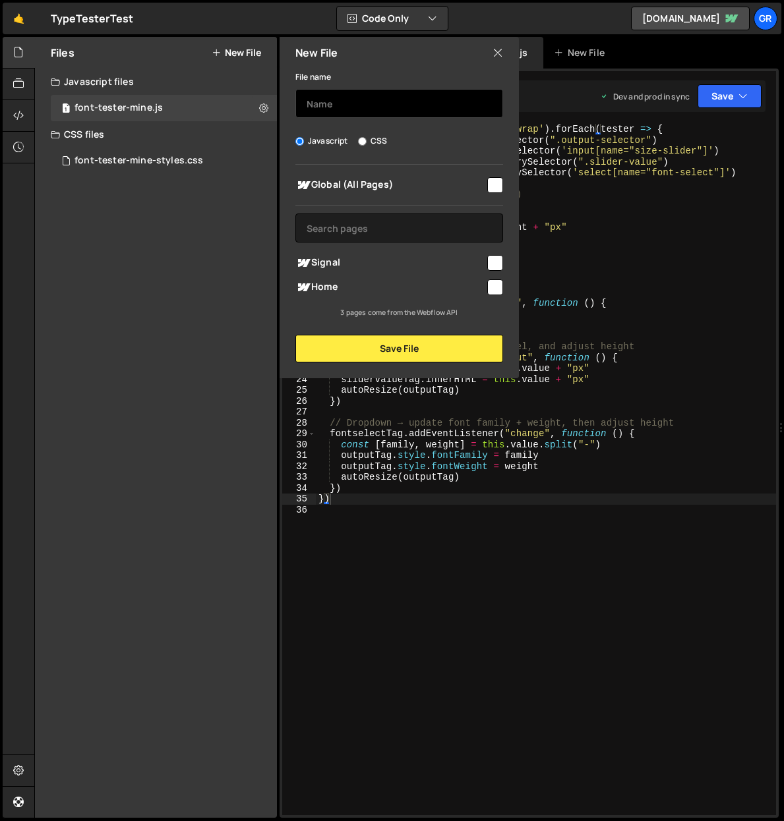
click at [360, 102] on input "text" at bounding box center [399, 103] width 208 height 29
type input "font-tester-mine-backup"
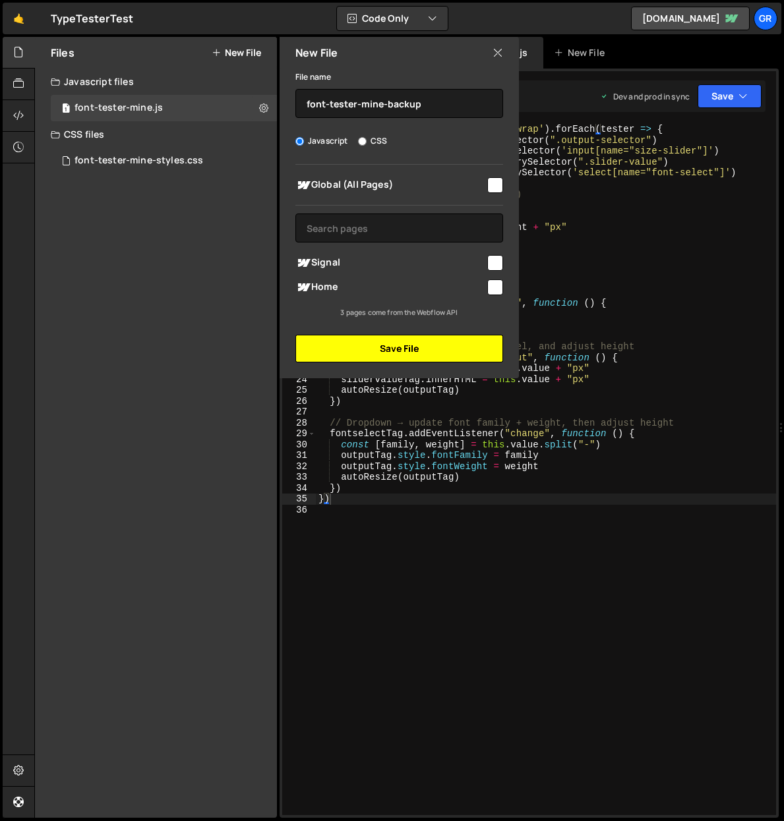
click at [397, 343] on button "Save File" at bounding box center [399, 349] width 208 height 28
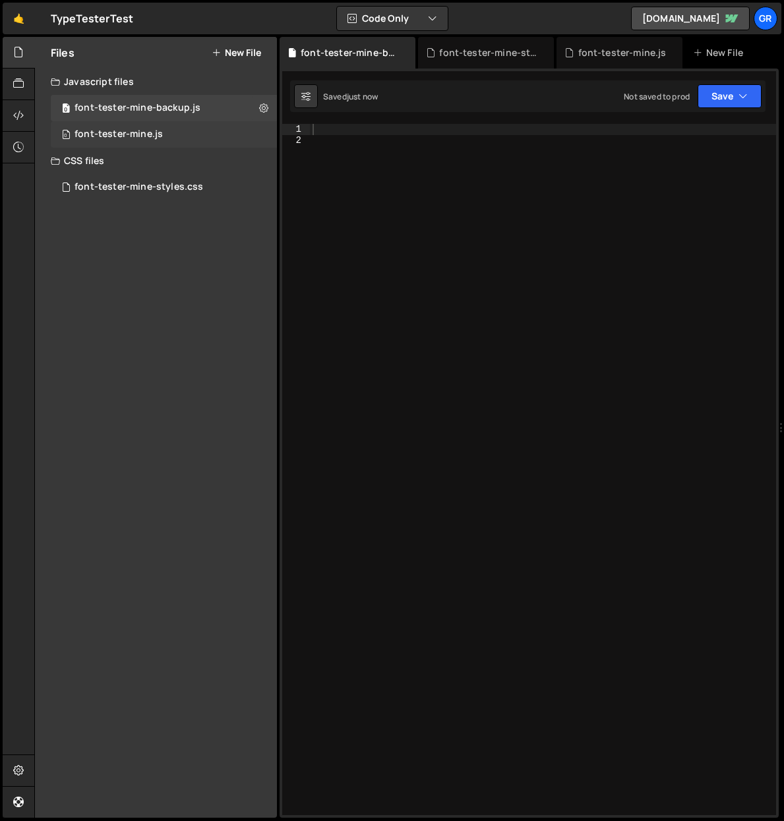
click at [162, 132] on div "0 font-tester-mine.js 0" at bounding box center [164, 134] width 226 height 26
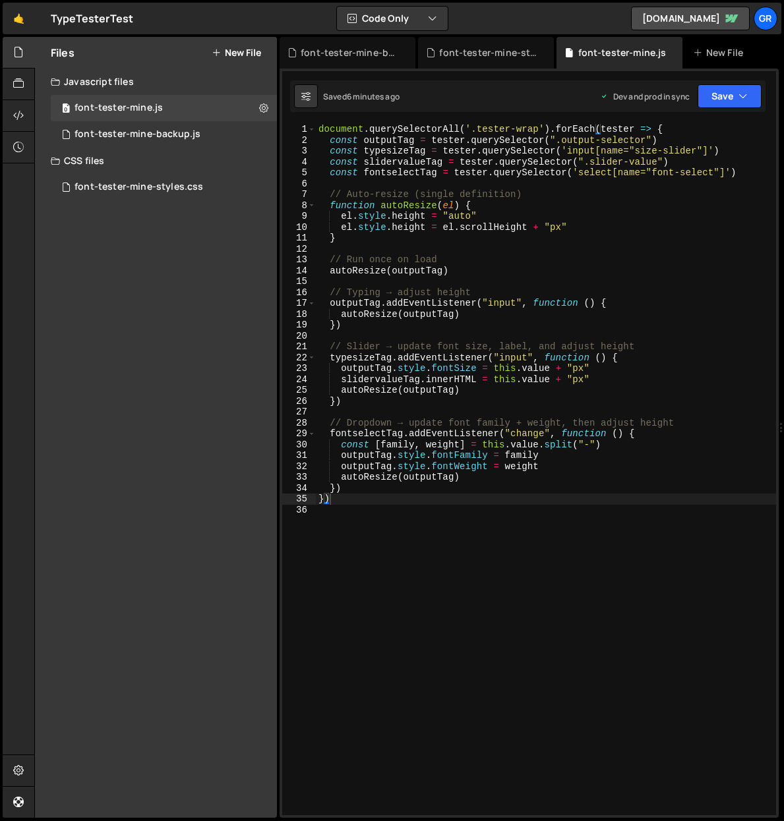
click at [355, 134] on div "document . querySelectorAll ( '.tester-wrap' ) . forEach ( tester => { const ou…" at bounding box center [546, 480] width 460 height 713
type textarea "})"
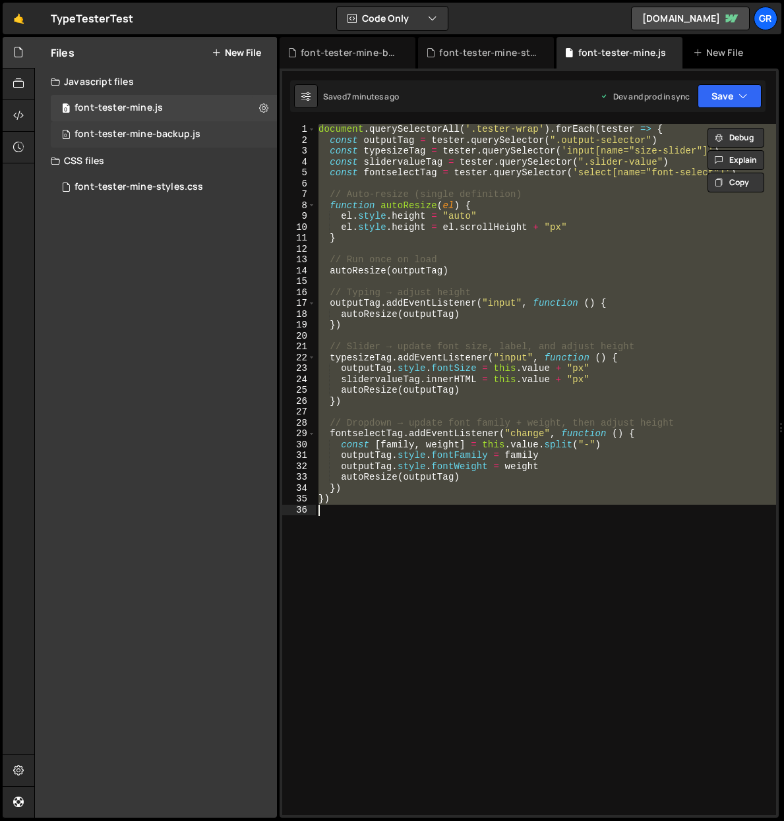
click at [168, 131] on div "font-tester-mine-backup.js" at bounding box center [137, 135] width 126 height 12
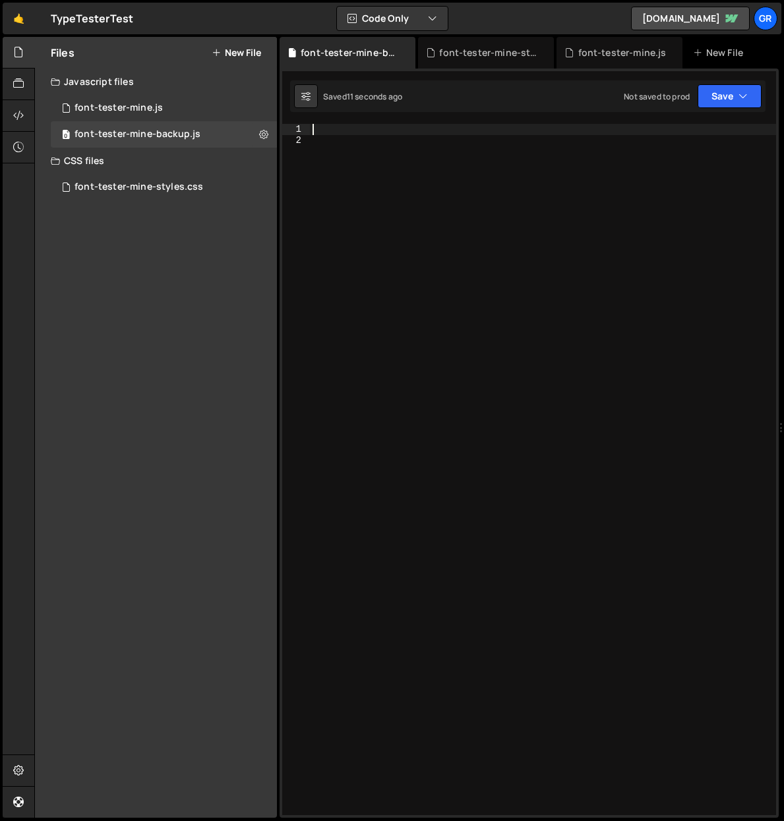
click at [319, 134] on div at bounding box center [543, 480] width 466 height 713
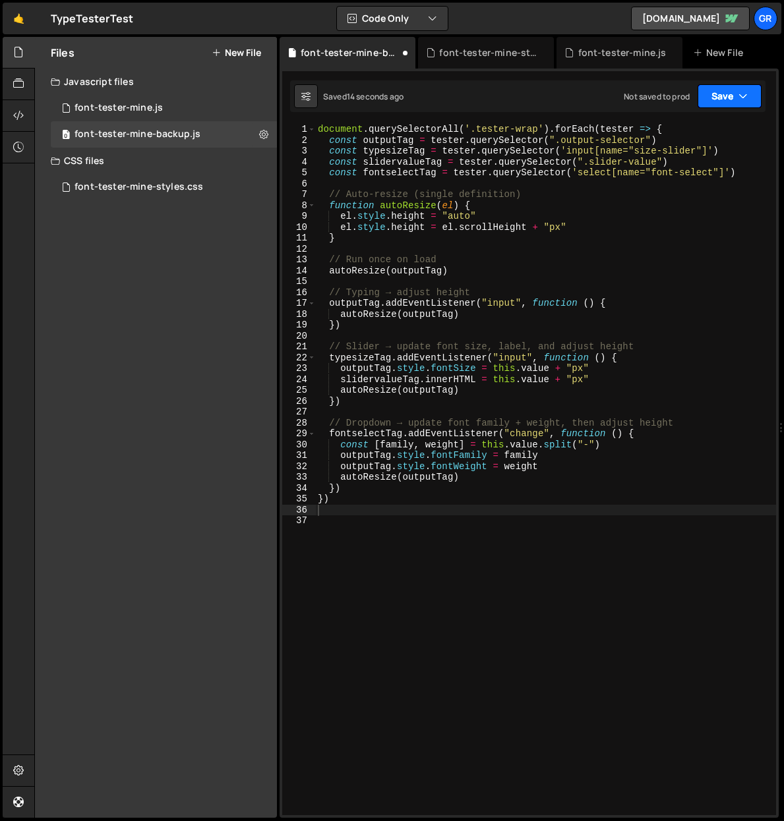
click at [748, 96] on button "Save" at bounding box center [729, 96] width 64 height 24
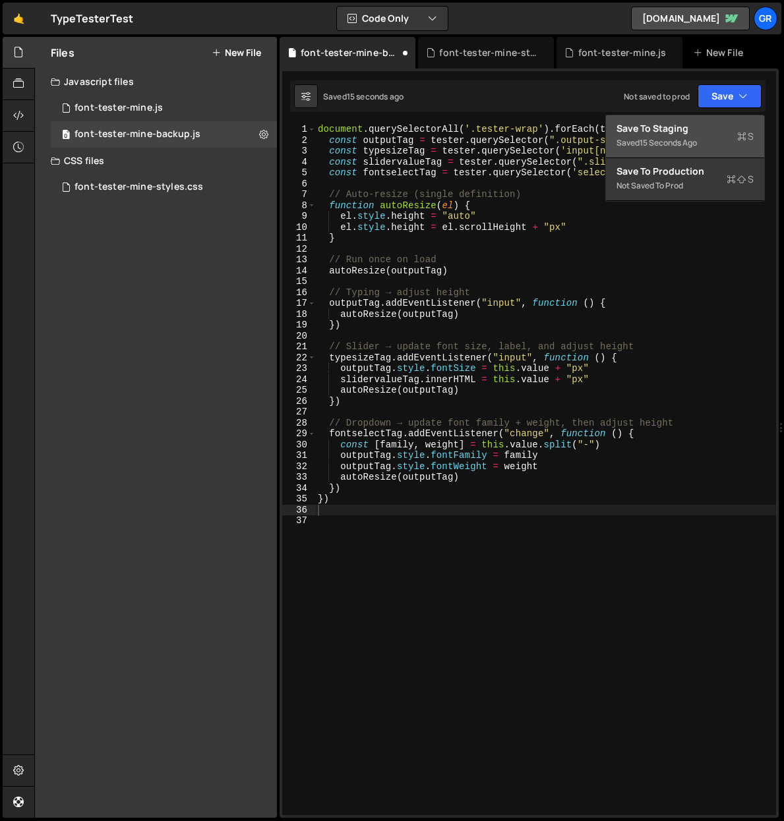
click at [684, 126] on div "Save to Staging S" at bounding box center [684, 128] width 137 height 13
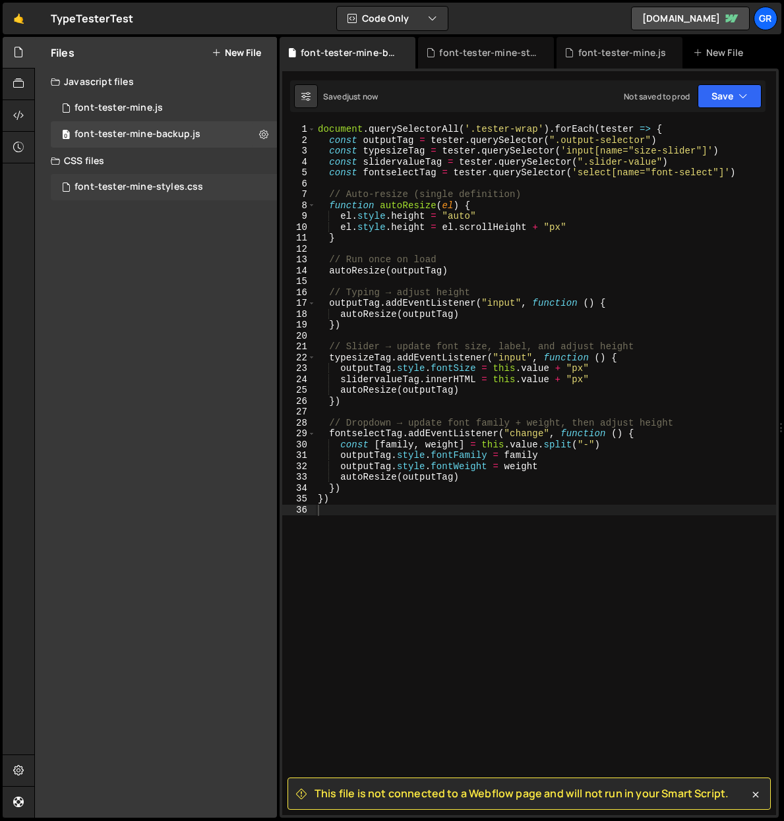
click at [177, 188] on div "font-tester-mine-styles.css" at bounding box center [138, 187] width 129 height 12
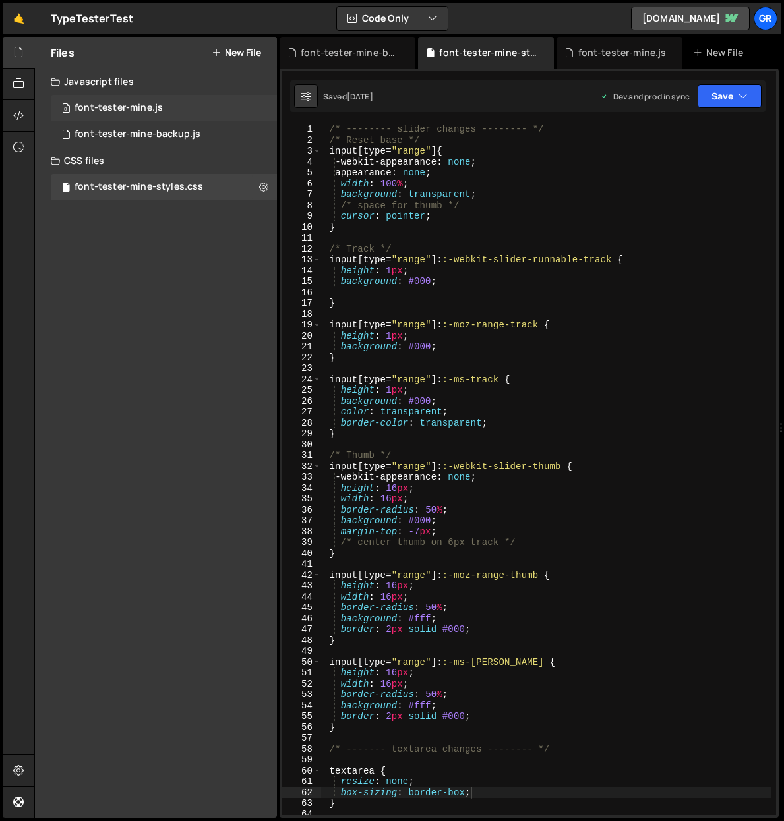
click at [155, 108] on div "font-tester-mine.js" at bounding box center [118, 108] width 88 height 12
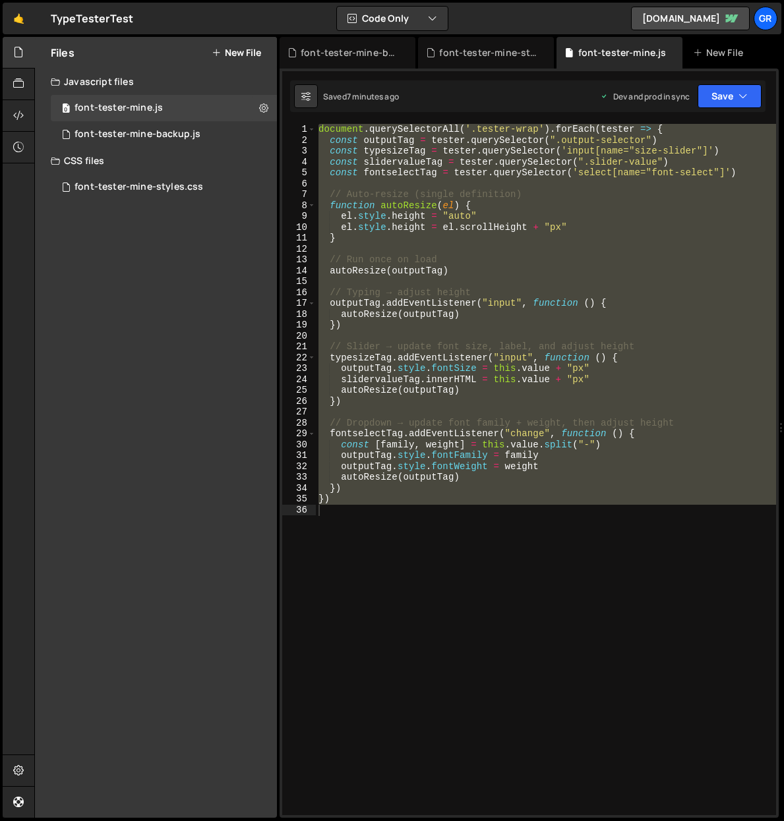
click at [515, 544] on div "document . querySelectorAll ( '.tester-wrap' ) . forEach ( tester => { const ou…" at bounding box center [546, 469] width 460 height 691
drag, startPoint x: 345, startPoint y: 501, endPoint x: 317, endPoint y: 121, distance: 380.6
click at [317, 121] on div "1 2 3 4 5 6 7 8 9 10 11 12 13 14 15 16 17 18 19 20 21 22 23 24 25 26 27 28 29 3…" at bounding box center [528, 443] width 499 height 749
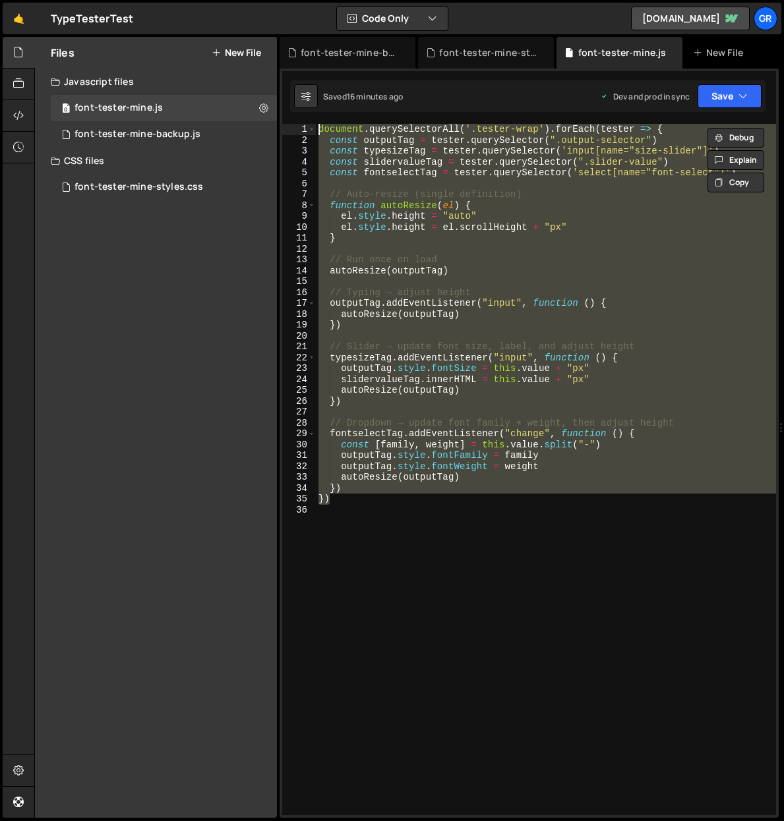
paste textarea "}"
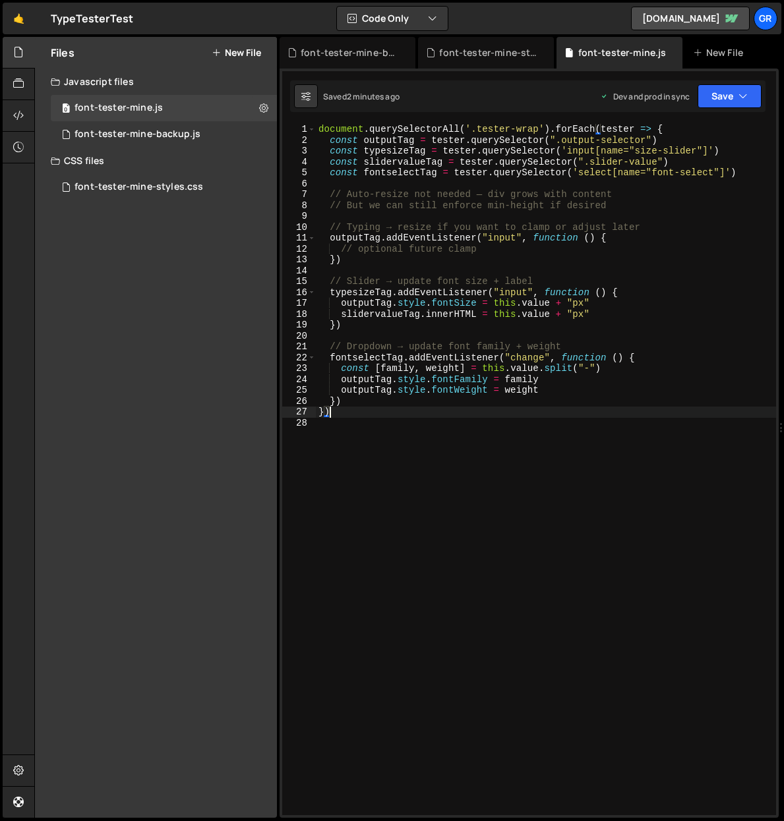
drag, startPoint x: 534, startPoint y: 203, endPoint x: 557, endPoint y: 204, distance: 23.1
click at [534, 203] on div "document . querySelectorAll ( '.tester-wrap' ) . forEach ( tester => { const ou…" at bounding box center [546, 480] width 460 height 713
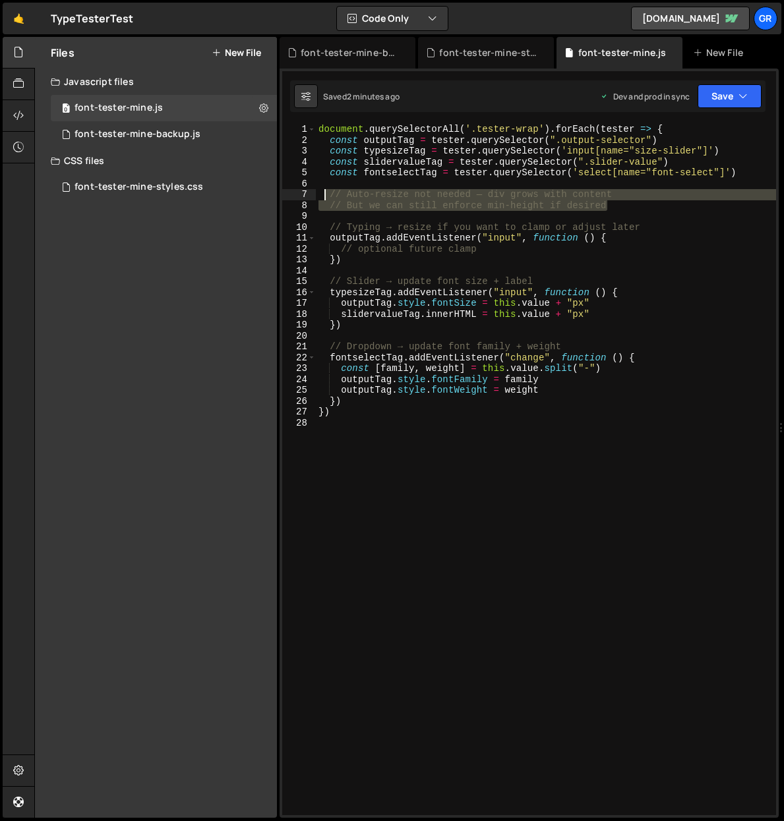
drag, startPoint x: 614, startPoint y: 204, endPoint x: 325, endPoint y: 193, distance: 289.5
click at [325, 193] on div "document . querySelectorAll ( '.tester-wrap' ) . forEach ( tester => { const ou…" at bounding box center [546, 480] width 460 height 713
type textarea "// Auto-resize not needed — div grows with content // But we can still enforce …"
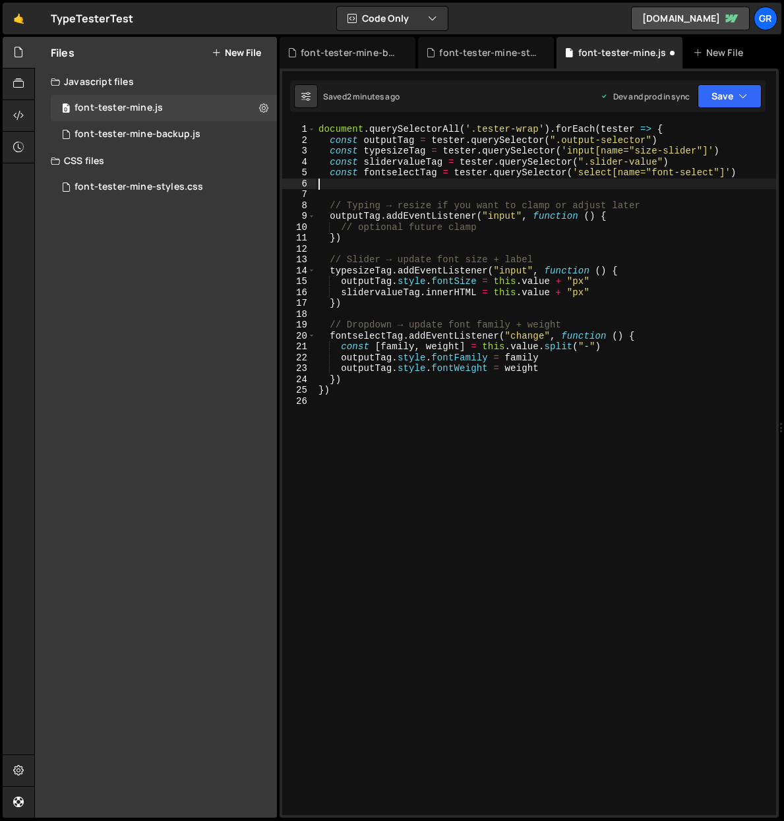
click at [534, 228] on div "document . querySelectorAll ( '.tester-wrap' ) . forEach ( tester => { const ou…" at bounding box center [546, 480] width 460 height 713
type textarea "// optional future clamp"
click at [141, 183] on div "font-tester-mine-styles.css" at bounding box center [138, 187] width 129 height 12
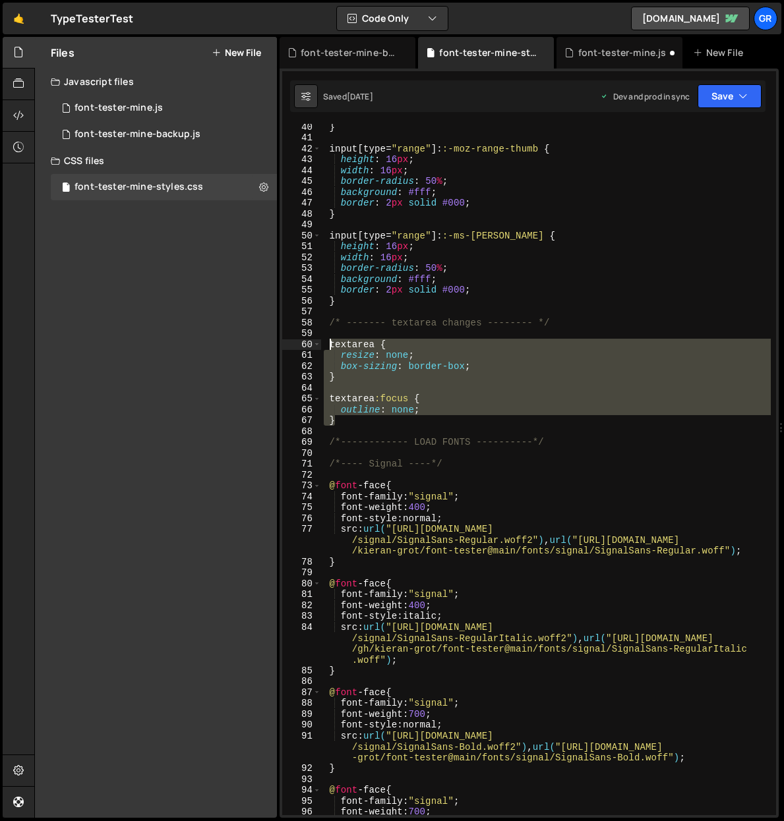
drag, startPoint x: 372, startPoint y: 423, endPoint x: 327, endPoint y: 345, distance: 89.8
click at [327, 345] on div "} input [ type = " range " ]: :-moz-range-thumb { height : 16 px ; width : 16 p…" at bounding box center [545, 477] width 449 height 713
paste textarea "}"
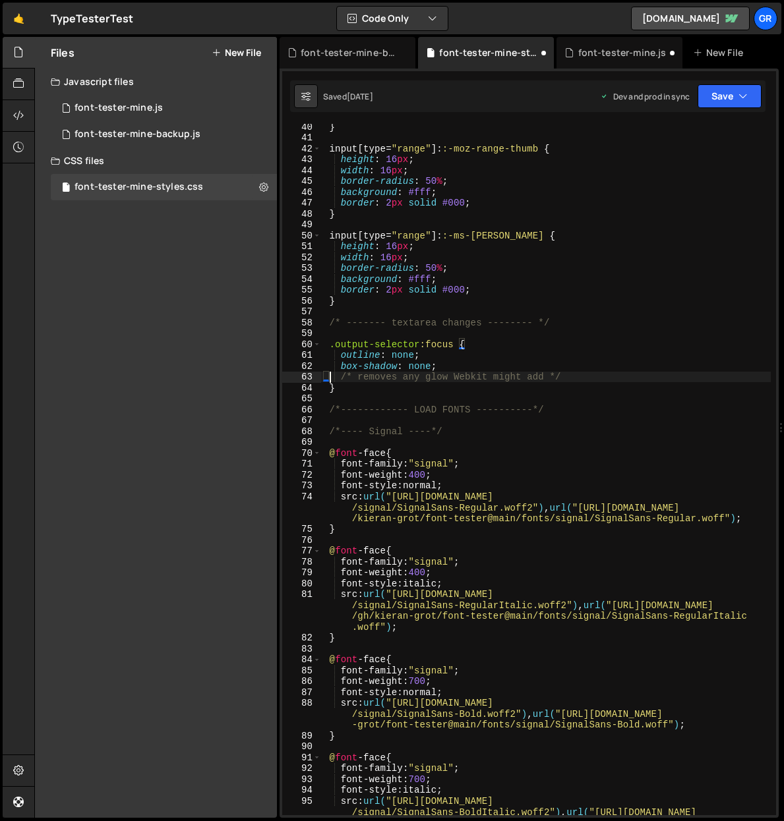
type textarea "/* removes any glow Webkit might add */"
click at [138, 109] on div "font-tester-mine.js" at bounding box center [118, 108] width 88 height 12
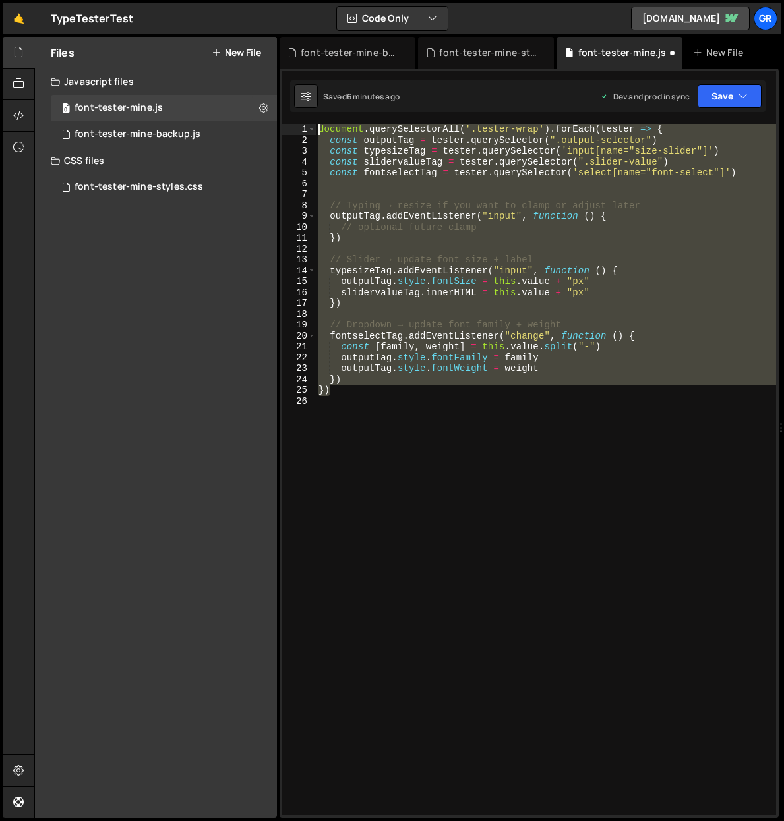
drag, startPoint x: 349, startPoint y: 392, endPoint x: 298, endPoint y: 121, distance: 276.2
click at [299, 121] on div "1 2 3 4 5 6 7 8 9 10 11 12 13 14 15 16 17 18 19 20 21 22 23 24 25 26 27 28 29 3…" at bounding box center [528, 443] width 499 height 749
paste textarea "}"
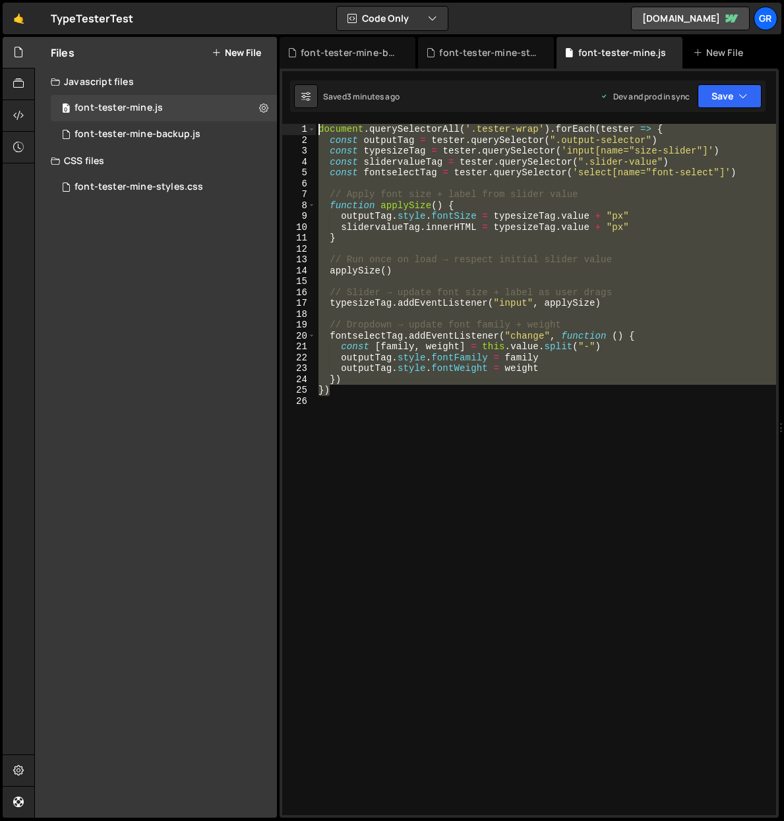
drag, startPoint x: 363, startPoint y: 392, endPoint x: 297, endPoint y: 124, distance: 276.2
click at [297, 124] on div "}) 1 2 3 4 5 6 7 8 9 10 11 12 13 14 15 16 17 18 19 20 21 22 23 24 25 26 documen…" at bounding box center [529, 469] width 494 height 691
paste textarea "}"
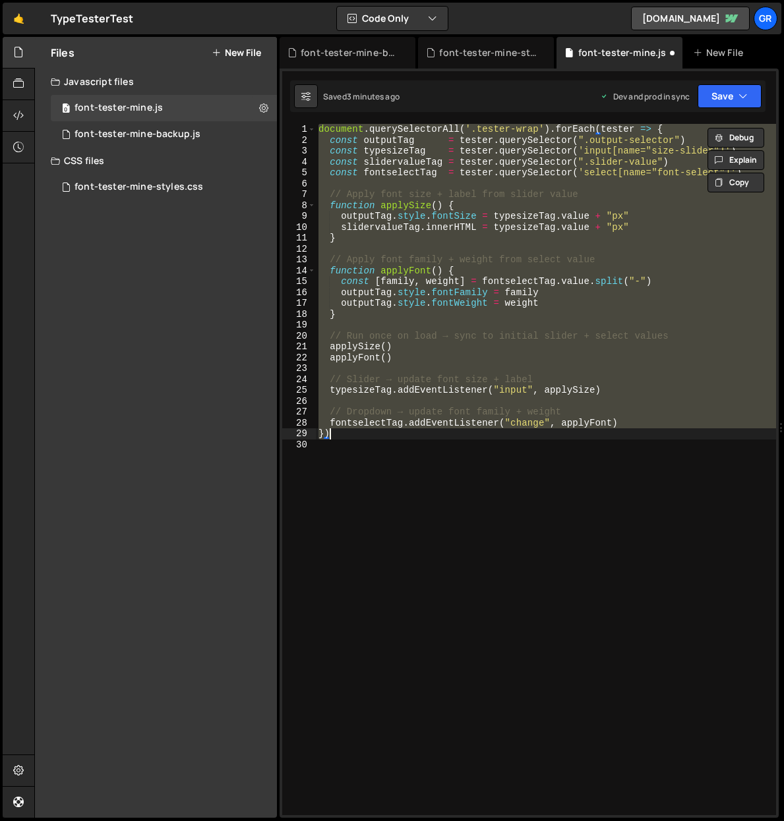
type textarea "}) })"
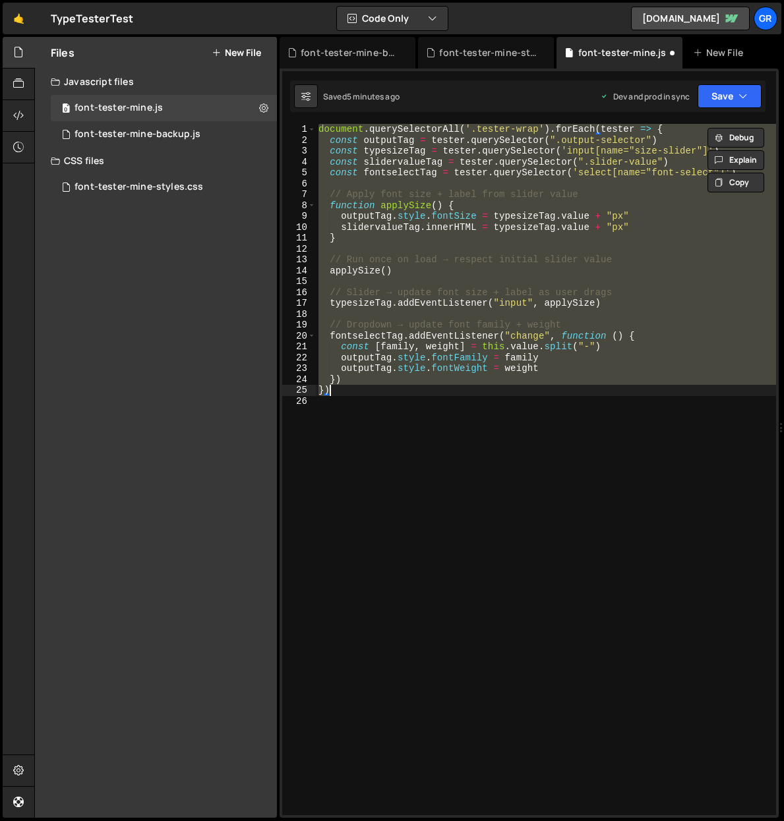
click at [355, 407] on div "document . querySelectorAll ( '.tester-wrap' ) . forEach ( tester => { const ou…" at bounding box center [546, 480] width 460 height 713
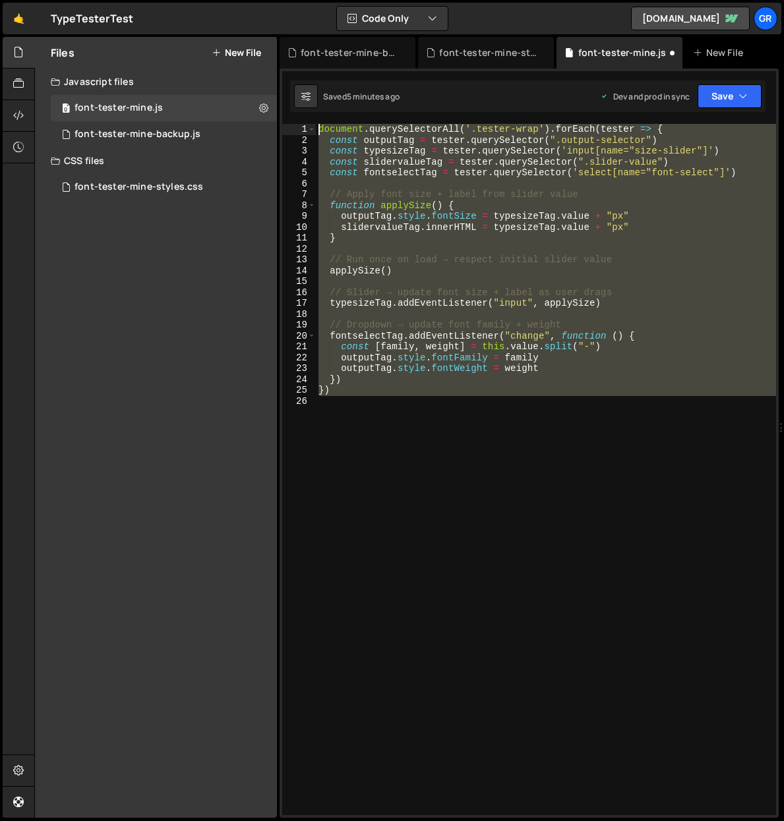
drag, startPoint x: 384, startPoint y: 404, endPoint x: 277, endPoint y: 93, distance: 329.1
click at [277, 90] on div "Files New File Javascript files 0 font-tester-mine.js 0 0 font-tester-mine-back…" at bounding box center [408, 428] width 749 height 782
type textarea "document.querySelectorAll('.tester-wrap').forEach(tester => { const outputTag =…"
drag, startPoint x: 372, startPoint y: 415, endPoint x: 362, endPoint y: 412, distance: 10.9
click at [372, 415] on div "document . querySelectorAll ( '.tester-wrap' ) . forEach ( tester => { const ou…" at bounding box center [546, 469] width 460 height 691
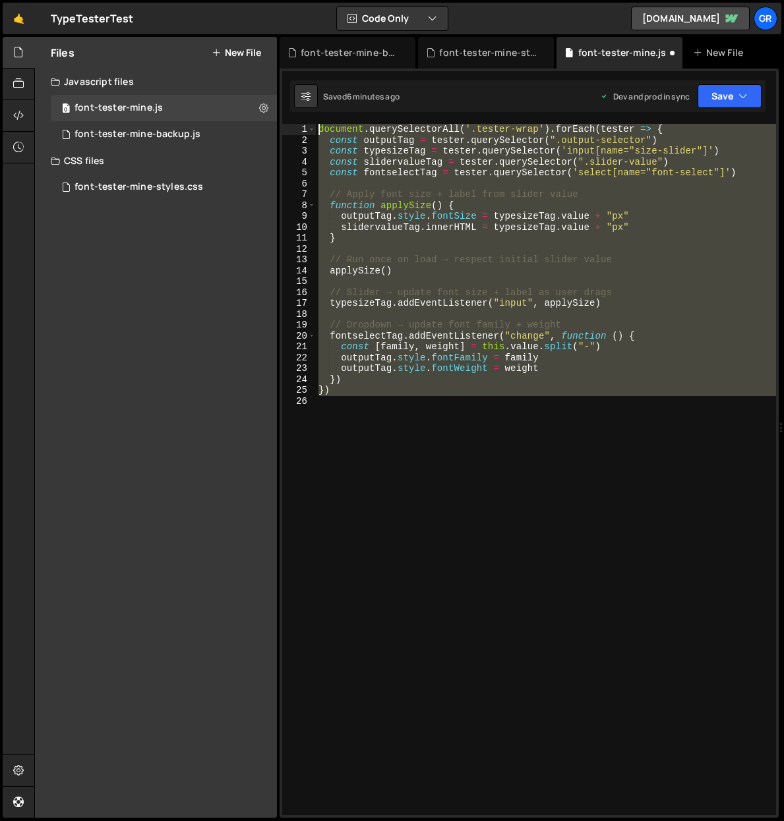
drag, startPoint x: 357, startPoint y: 408, endPoint x: 299, endPoint y: 116, distance: 297.8
click at [299, 112] on div "1 2 3 4 5 6 7 8 9 10 11 12 13 14 15 16 17 18 19 20 21 22 23 24 25 26 27 28 29 3…" at bounding box center [528, 443] width 499 height 749
paste textarea "}"
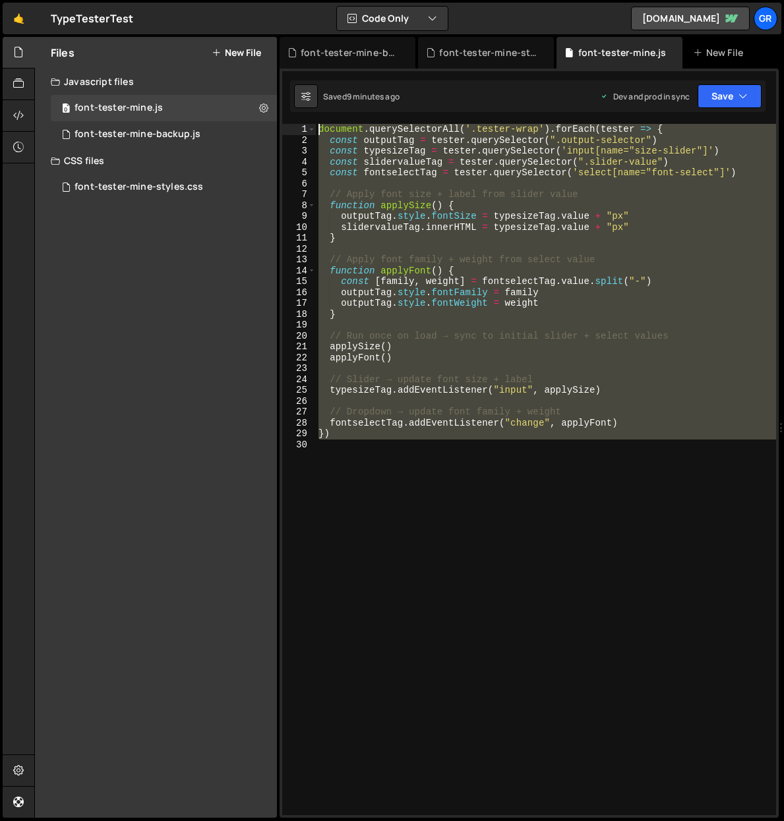
drag, startPoint x: 351, startPoint y: 443, endPoint x: 317, endPoint y: 119, distance: 326.0
click at [317, 119] on div "1 2 3 4 5 6 7 8 9 10 11 12 13 14 15 16 17 18 19 20 21 22 23 24 25 26 27 28 29 3…" at bounding box center [528, 443] width 499 height 749
paste textarea "}"
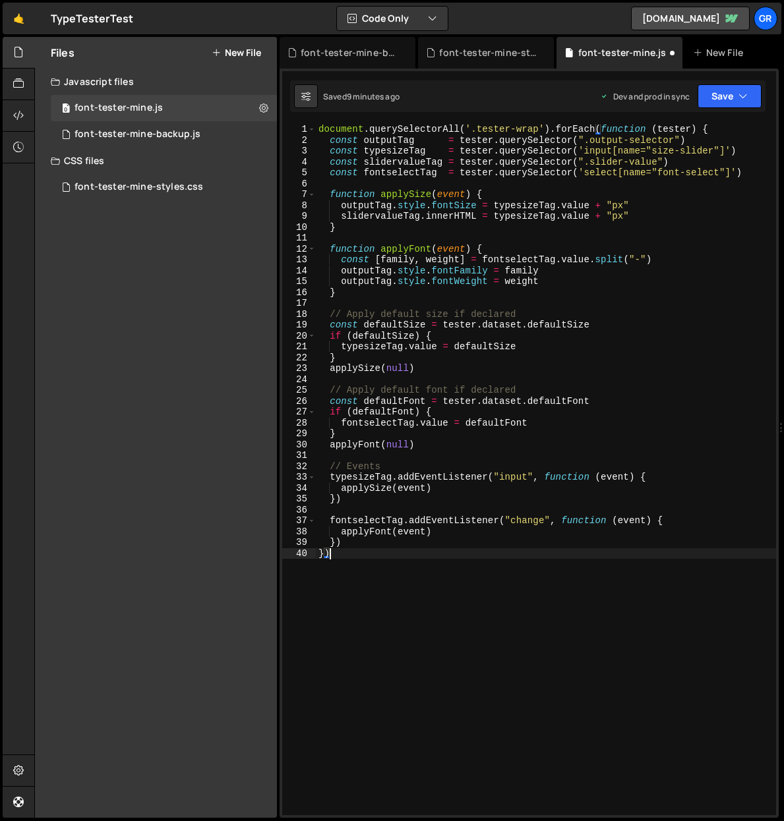
type textarea "})"
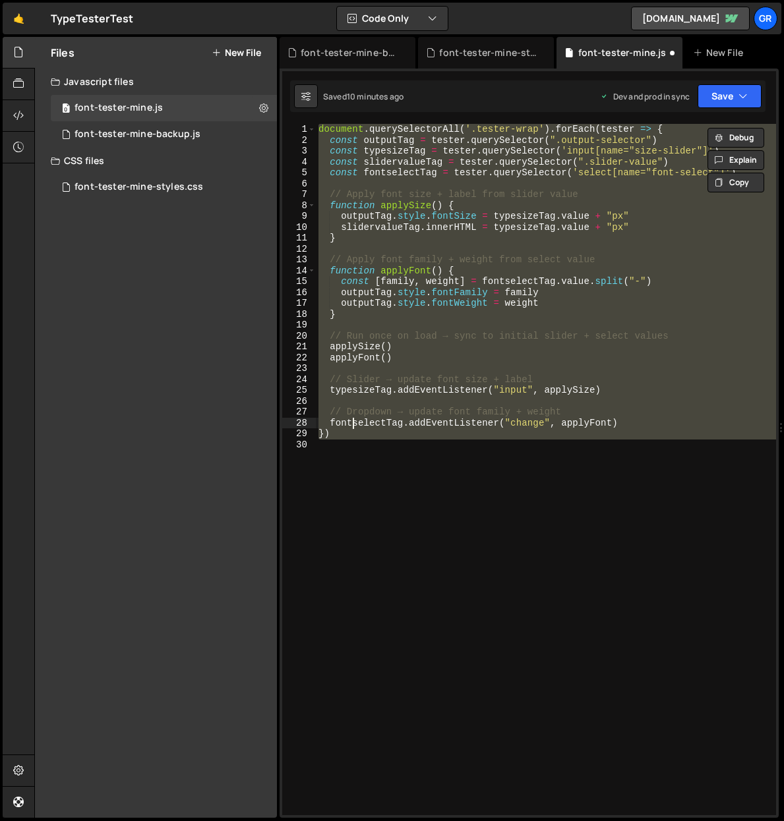
type textarea "// Dropdown → update font family + weight"
type textarea "// Slider → update font size + label"
type textarea "// Run once on load → sync to initial slider + select values"
type textarea "outputTag.style.fontFamily = family"
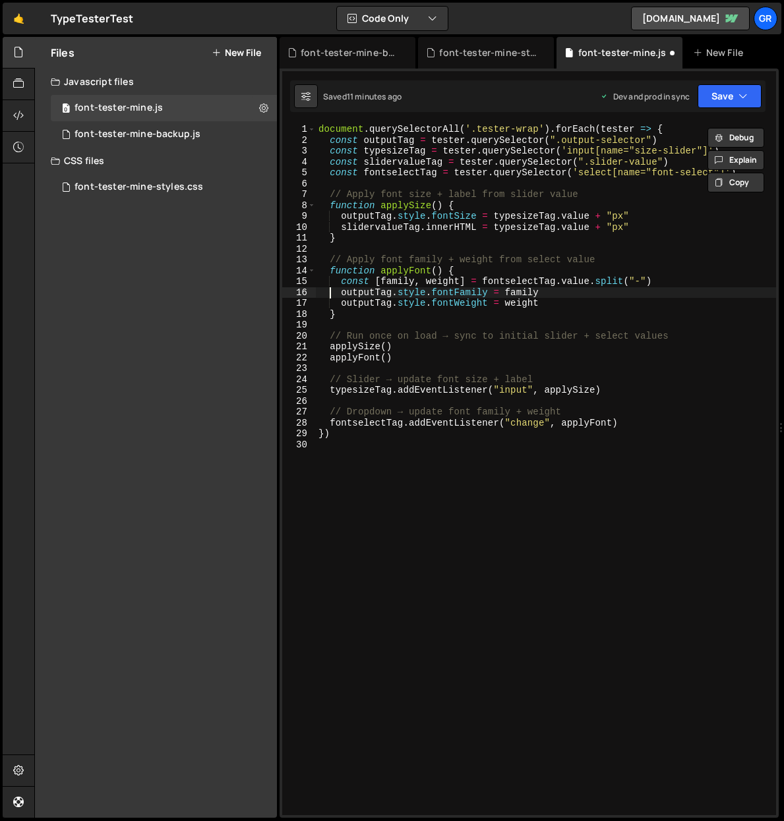
click at [372, 505] on div "document . querySelectorAll ( '.tester-wrap' ) . forEach ( tester => { const ou…" at bounding box center [546, 480] width 460 height 713
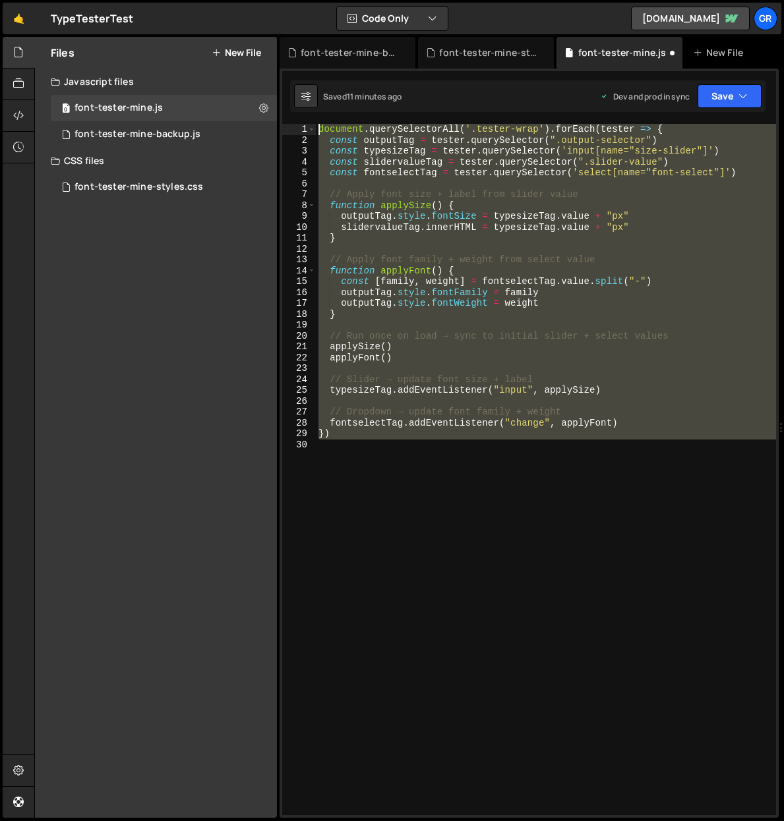
drag, startPoint x: 374, startPoint y: 475, endPoint x: 306, endPoint y: 131, distance: 350.7
click at [306, 130] on div "1 2 3 4 5 6 7 8 9 10 11 12 13 14 15 16 17 18 19 20 21 22 23 24 25 26 27 28 29 3…" at bounding box center [529, 469] width 494 height 691
type textarea "document.querySelectorAll('.tester-wrap').forEach(tester => { const outputTag =…"
click at [191, 136] on div "font-tester-mine-backup.js" at bounding box center [137, 135] width 126 height 12
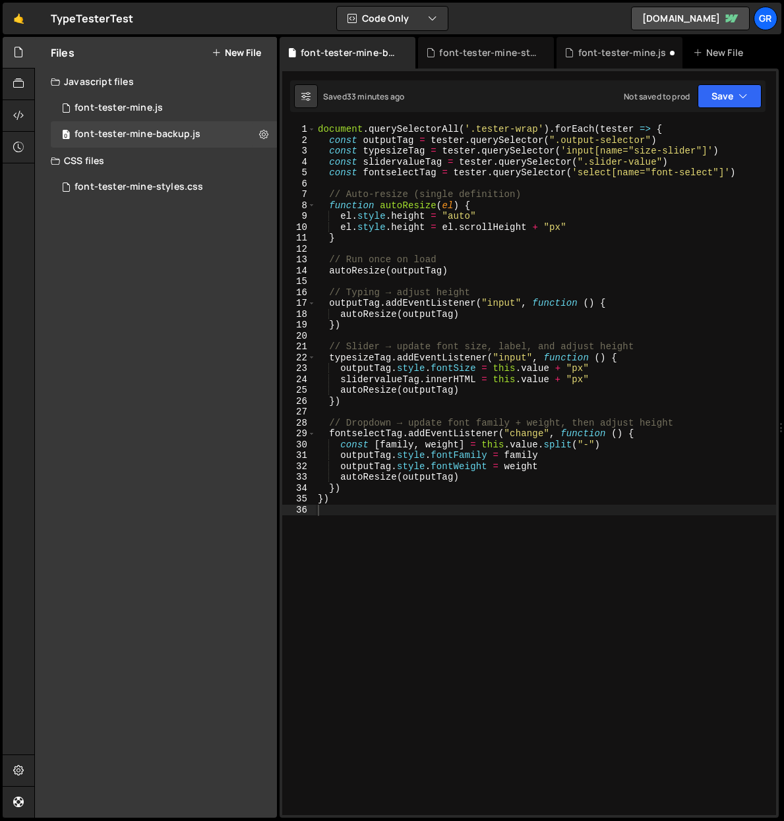
click at [369, 516] on div "document . querySelectorAll ( '.tester-wrap' ) . forEach ( tester => { const ou…" at bounding box center [545, 480] width 461 height 713
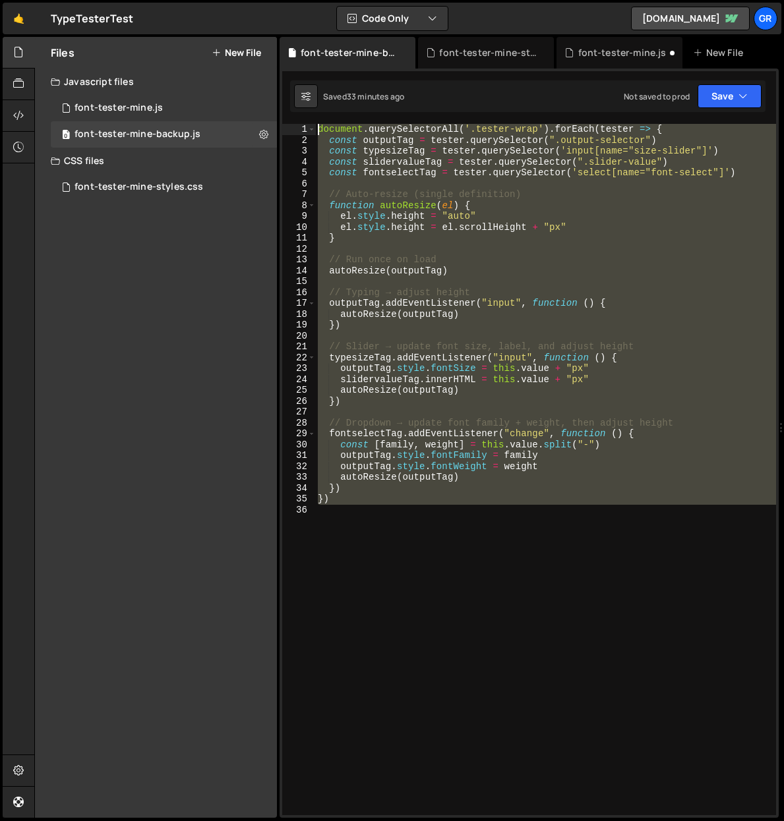
drag, startPoint x: 353, startPoint y: 489, endPoint x: 287, endPoint y: 119, distance: 376.2
click at [287, 119] on div "1 2 3 4 5 6 7 8 9 10 11 12 13 14 15 16 17 18 19 20 21 22 23 24 25 26 27 28 29 3…" at bounding box center [528, 443] width 499 height 749
type textarea "document.querySelectorAll('.tester-wrap').forEach(tester => { const outputTag =…"
paste textarea
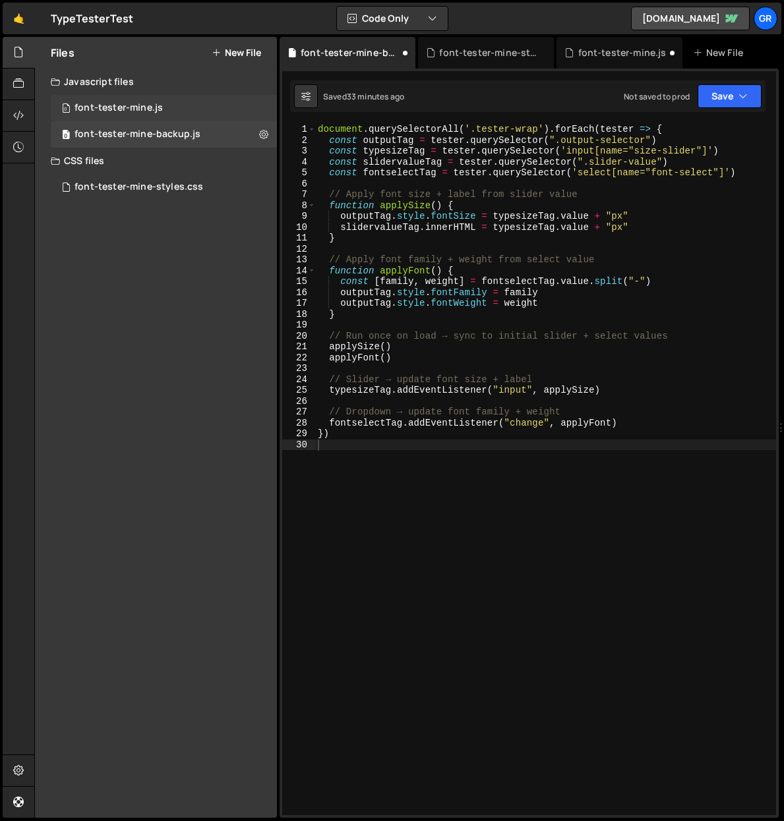
click at [173, 109] on div "0 font-tester-mine.js 0" at bounding box center [164, 108] width 226 height 26
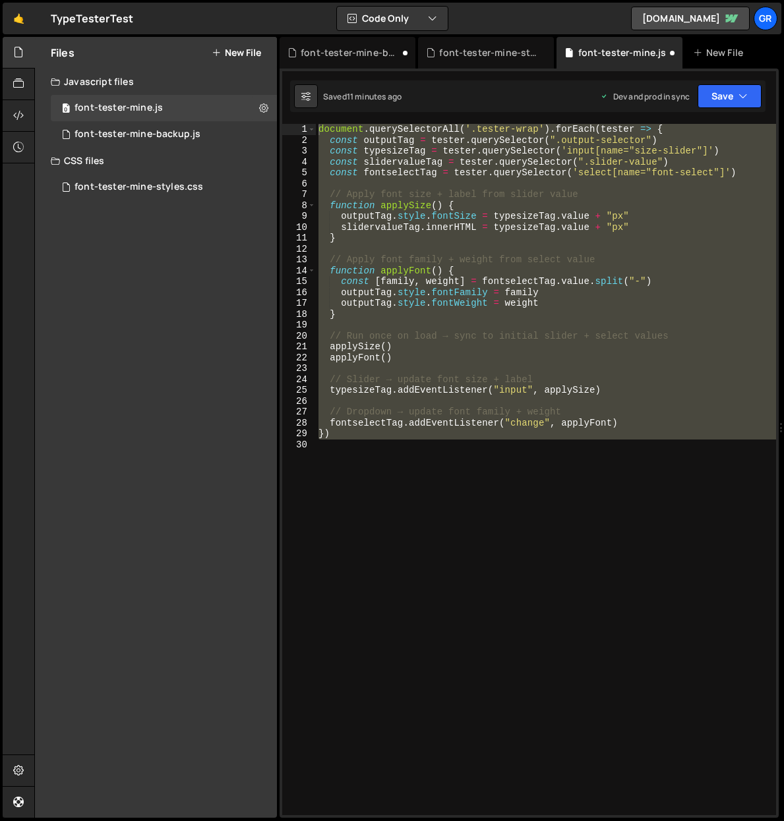
click at [353, 455] on div "document . querySelectorAll ( '.tester-wrap' ) . forEach ( tester => { const ou…" at bounding box center [546, 469] width 460 height 691
drag, startPoint x: 349, startPoint y: 449, endPoint x: 280, endPoint y: 134, distance: 323.0
click at [280, 134] on div "1 2 3 4 5 6 7 8 9 10 11 12 13 14 15 16 17 18 19 20 21 22 23 24 25 26 27 28 29 3…" at bounding box center [528, 443] width 499 height 749
paste textarea "}"
type textarea "})"
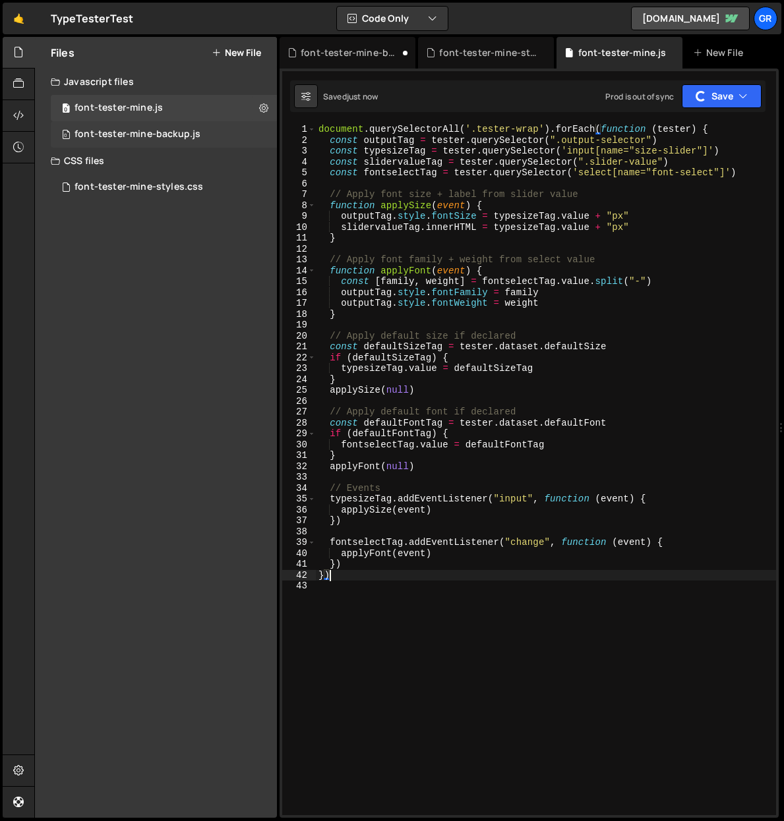
click at [219, 128] on div "0 font-tester-mine-backup.js 0" at bounding box center [164, 134] width 226 height 26
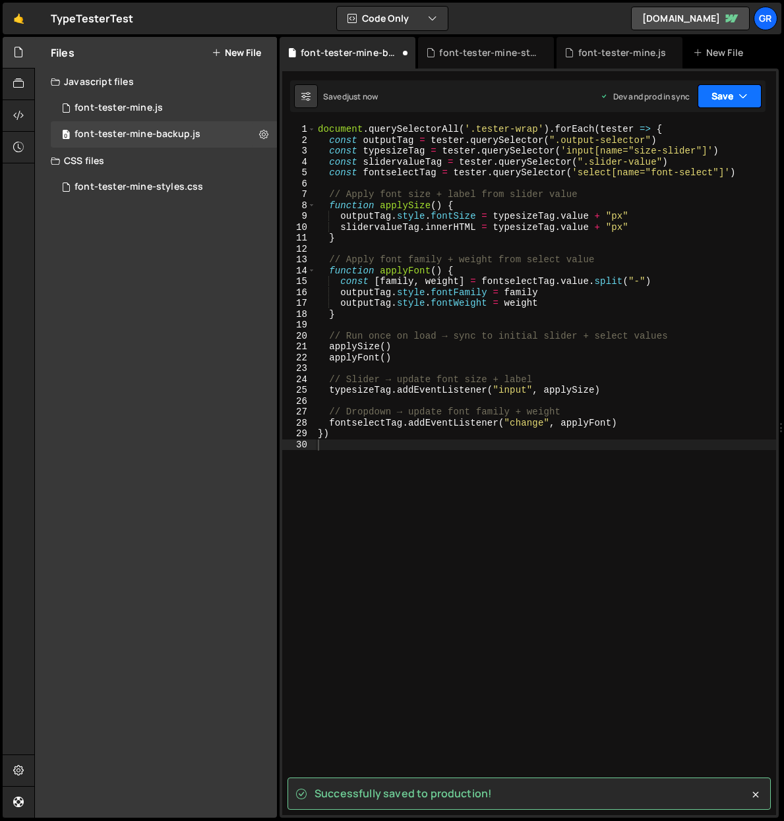
click at [746, 96] on icon "button" at bounding box center [742, 96] width 9 height 13
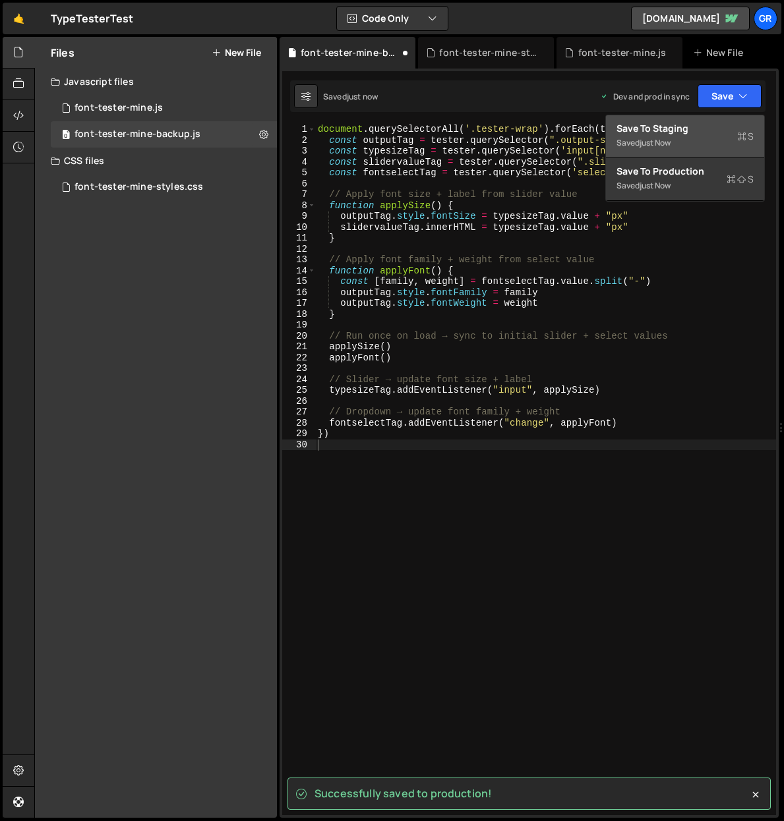
click at [680, 135] on div "Saved just now" at bounding box center [684, 143] width 137 height 16
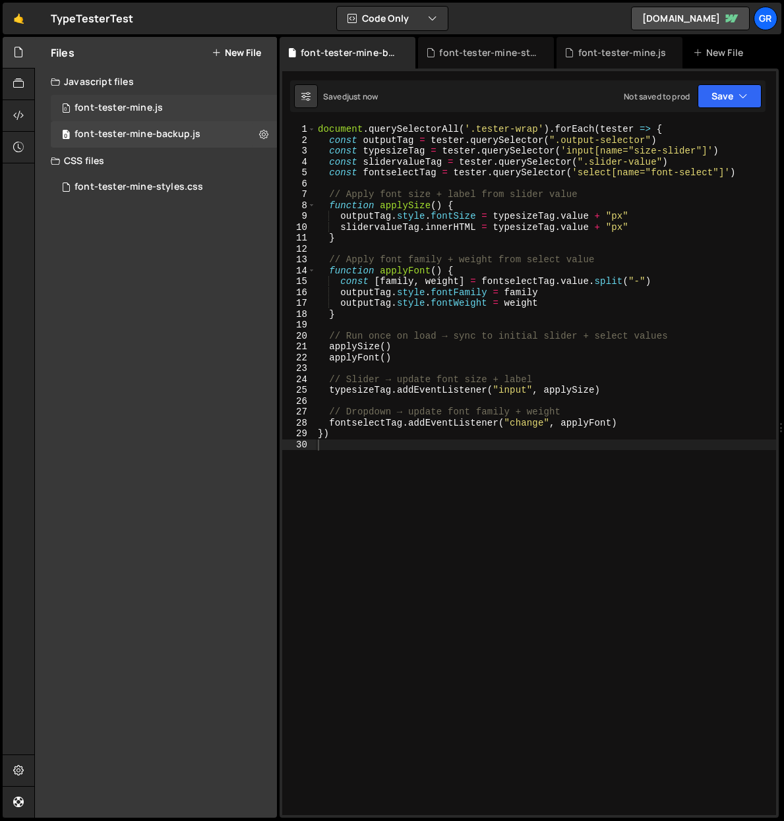
click at [192, 107] on div "0 font-tester-mine.js 0" at bounding box center [164, 108] width 226 height 26
